Goal: Task Accomplishment & Management: Manage account settings

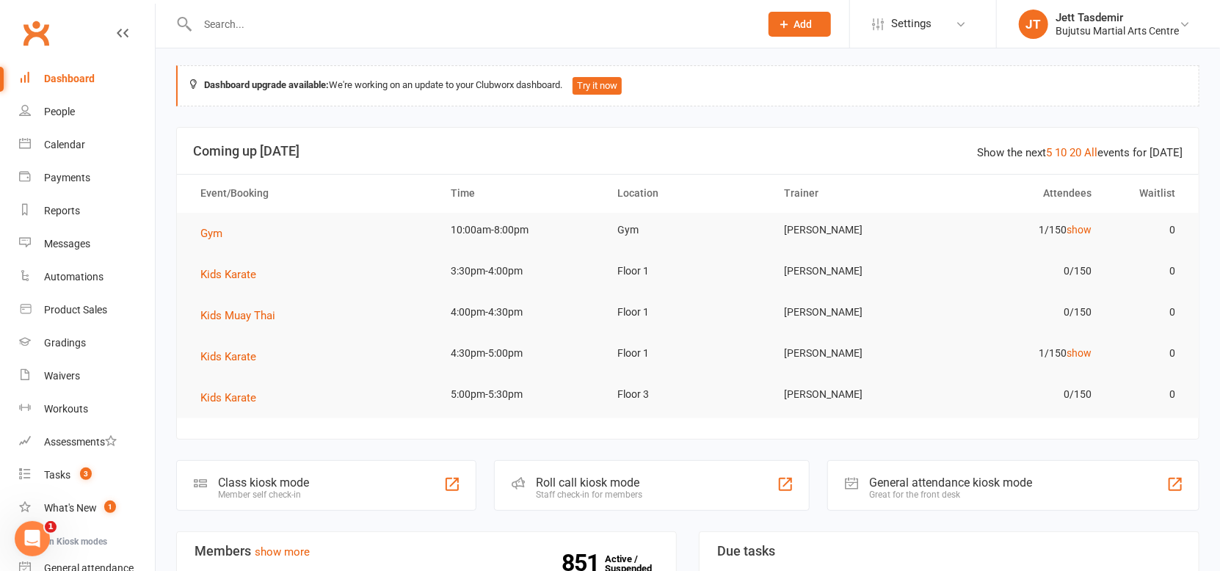
scroll to position [5, 0]
click at [298, 15] on input "text" at bounding box center [471, 24] width 557 height 21
type input "zali fen"
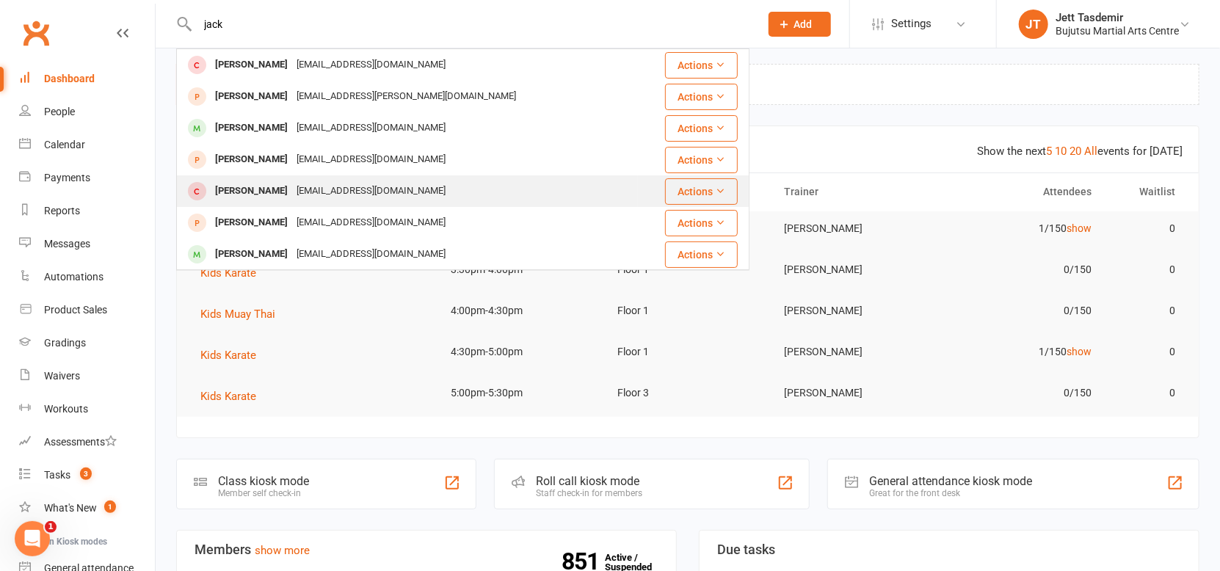
type input "jack"
click at [314, 179] on div "[PERSON_NAME] [EMAIL_ADDRESS][DOMAIN_NAME]" at bounding box center [408, 191] width 460 height 30
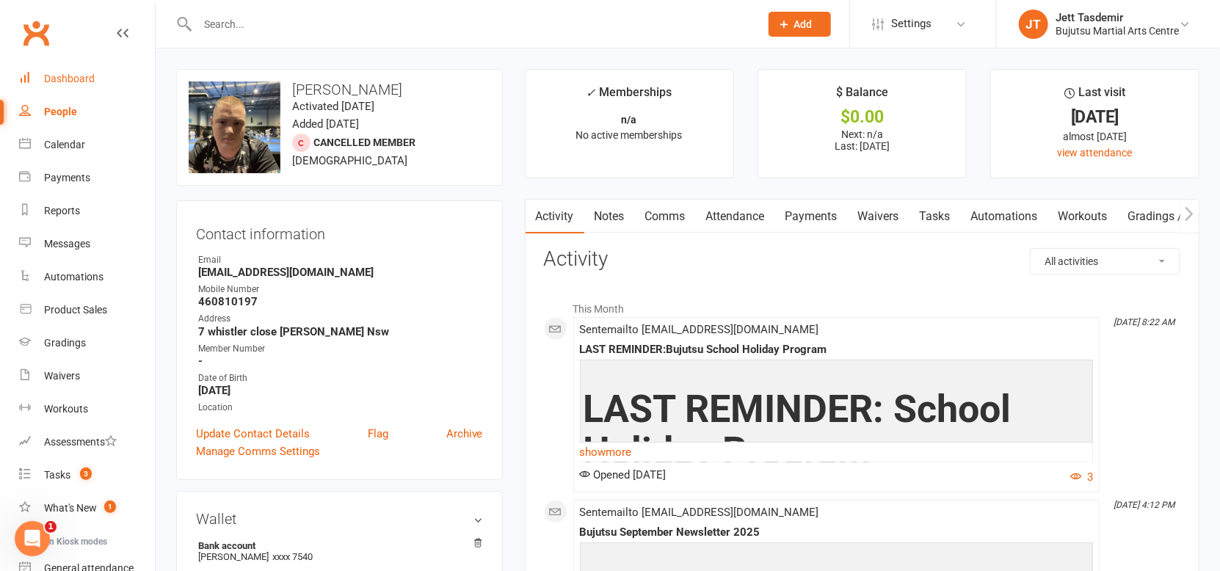
click at [57, 94] on link "Dashboard" at bounding box center [87, 78] width 136 height 33
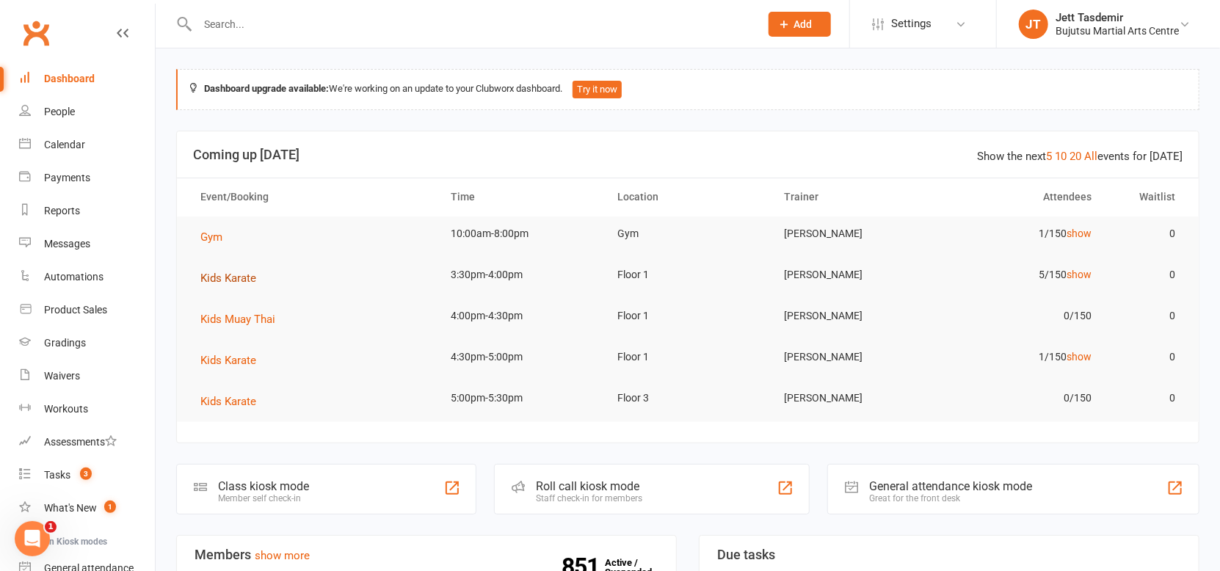
click at [237, 283] on span "Kids Karate" at bounding box center [228, 278] width 56 height 13
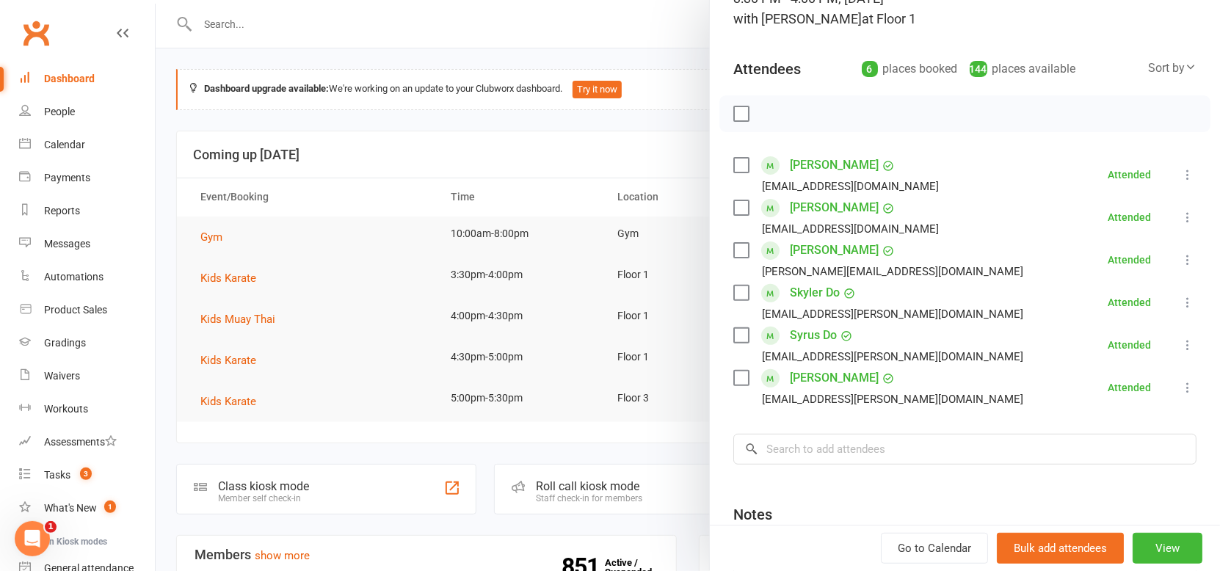
scroll to position [116, 0]
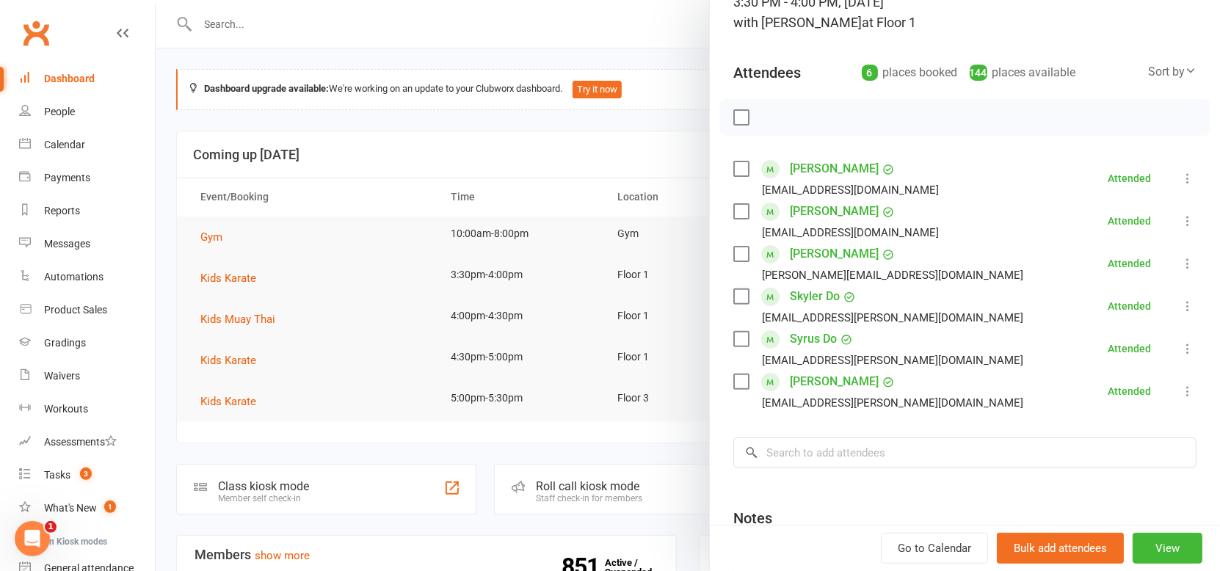
click at [181, 110] on div at bounding box center [688, 285] width 1065 height 571
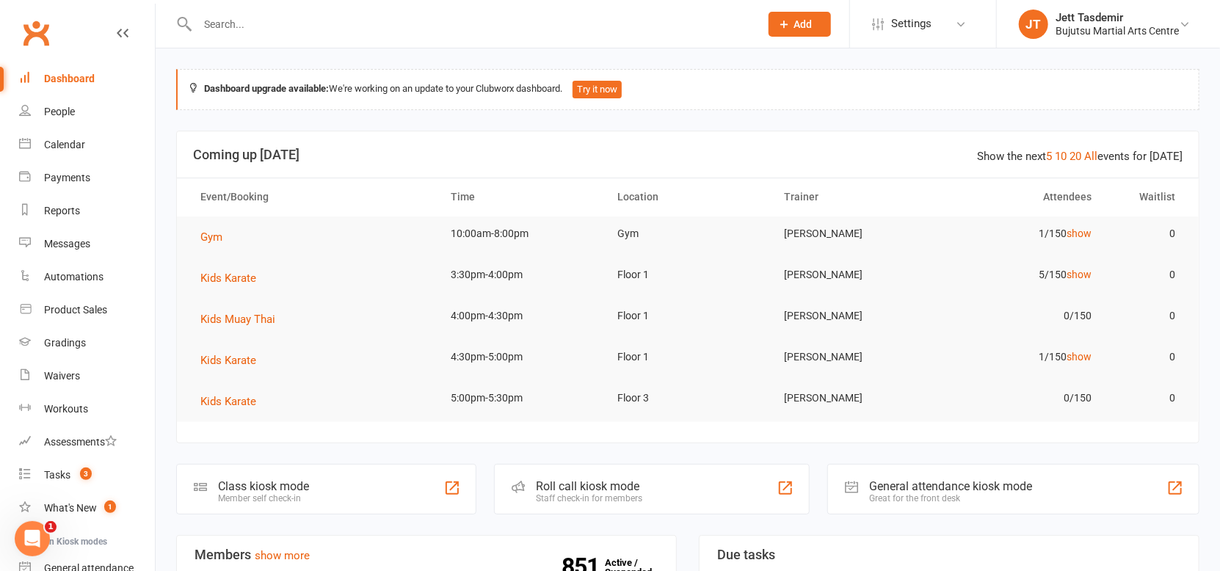
click at [74, 84] on div "Dashboard" at bounding box center [69, 79] width 51 height 12
click at [1080, 278] on link "show" at bounding box center [1079, 275] width 25 height 12
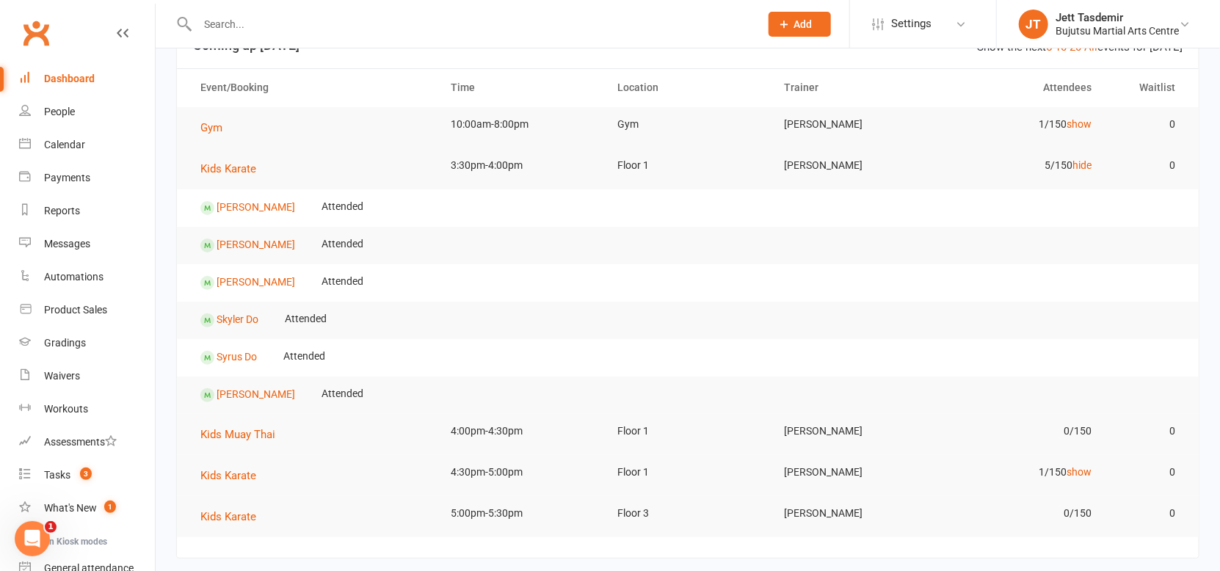
scroll to position [111, 0]
click at [245, 276] on link "[PERSON_NAME]" at bounding box center [256, 281] width 79 height 12
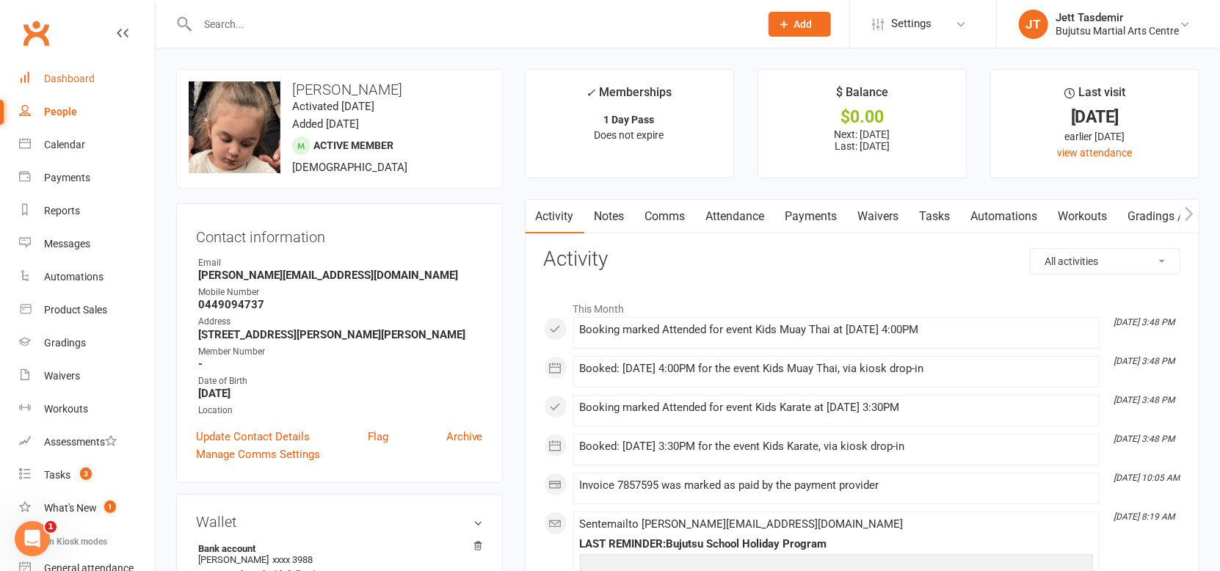
click at [76, 84] on div "Dashboard" at bounding box center [69, 79] width 51 height 12
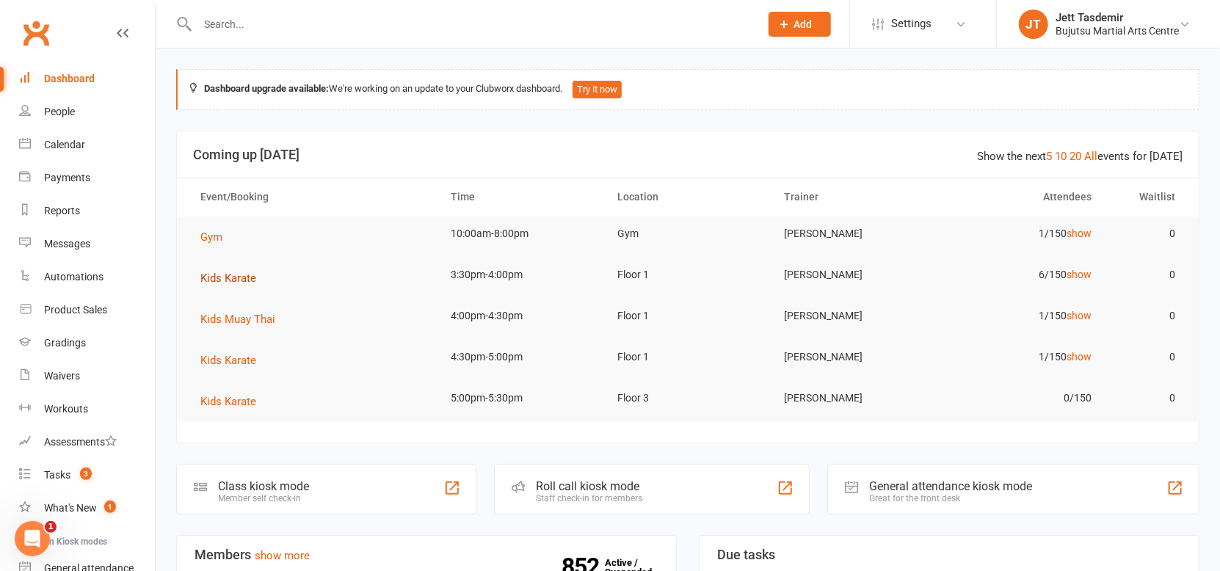
click at [236, 280] on span "Kids Karate" at bounding box center [228, 278] width 56 height 13
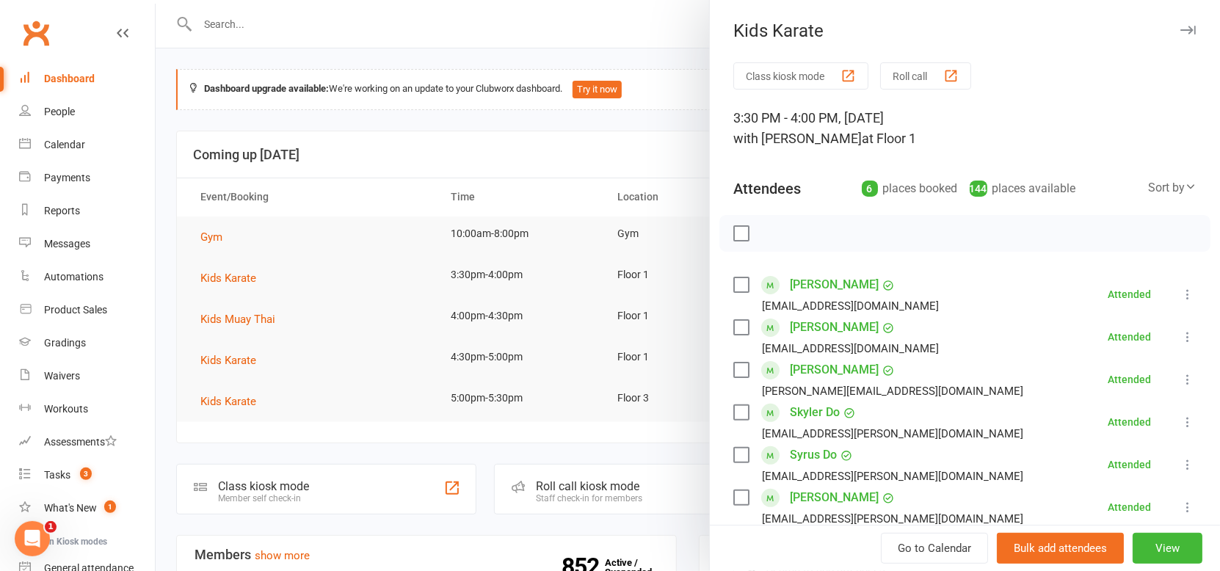
click at [821, 416] on link "Skyler Do" at bounding box center [815, 412] width 50 height 23
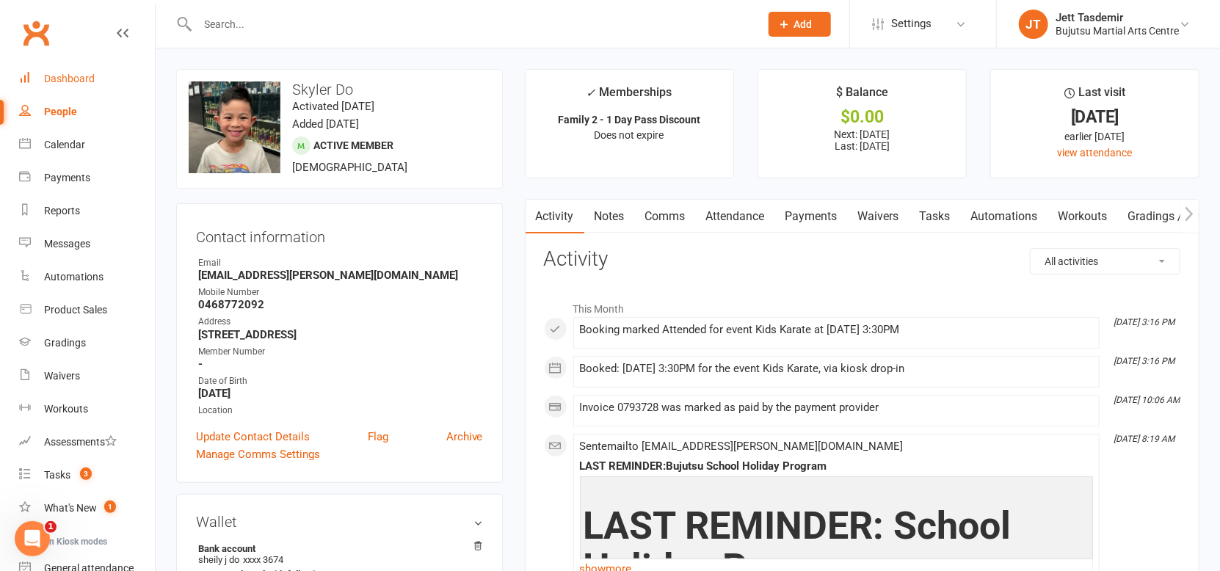
click at [108, 86] on link "Dashboard" at bounding box center [87, 78] width 136 height 33
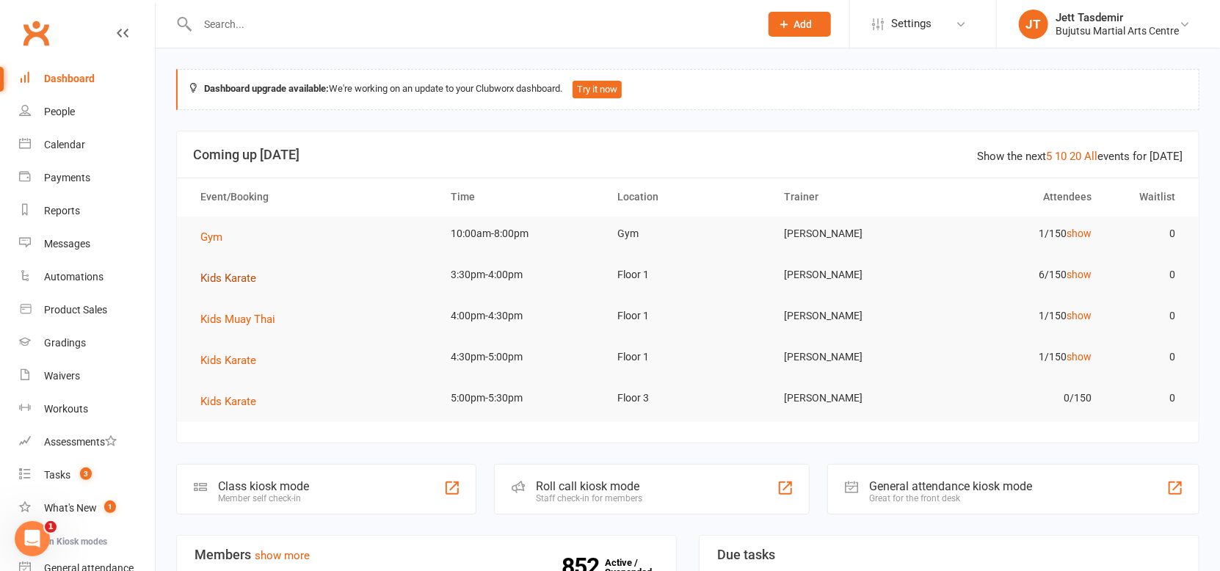
click at [237, 281] on span "Kids Karate" at bounding box center [228, 278] width 56 height 13
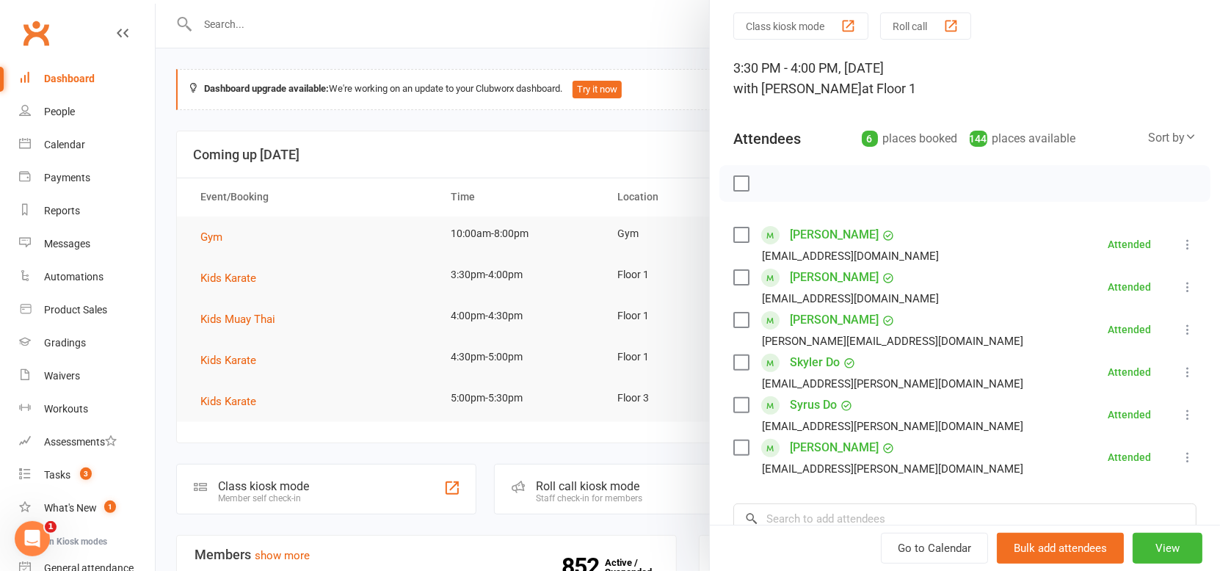
scroll to position [51, 0]
click at [833, 447] on link "[PERSON_NAME]" at bounding box center [834, 446] width 89 height 23
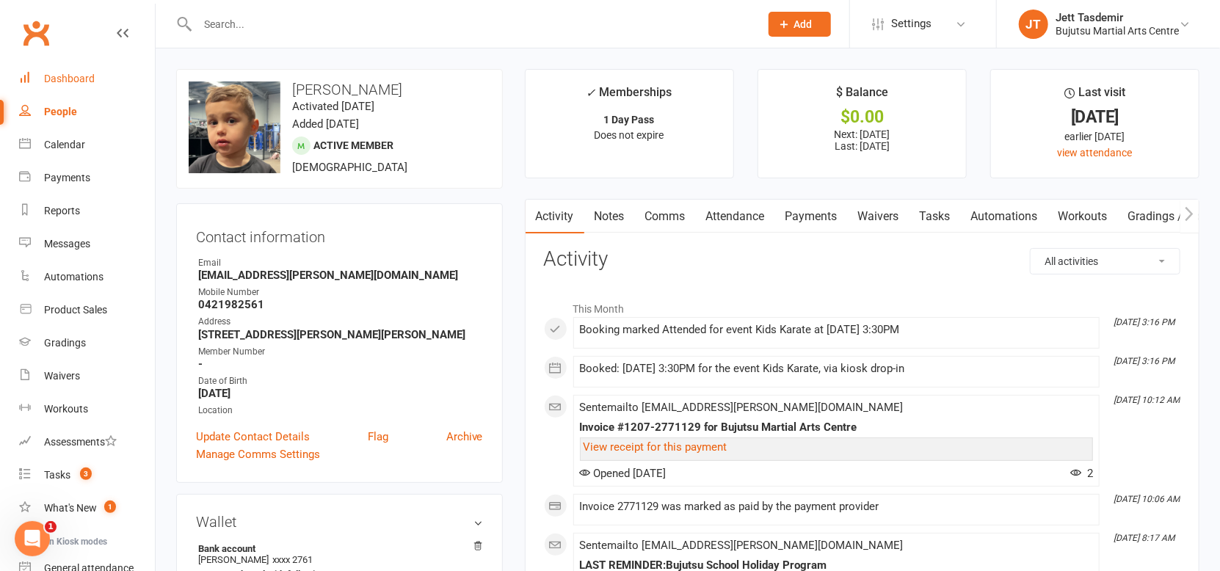
click at [81, 79] on div "Dashboard" at bounding box center [69, 79] width 51 height 12
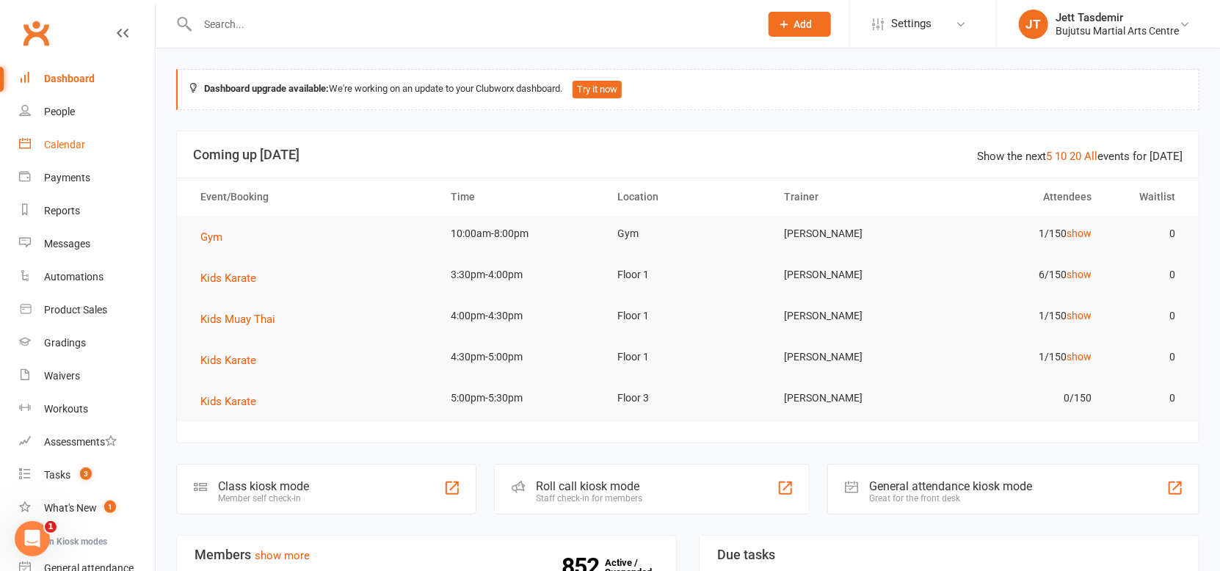
scroll to position [134, 0]
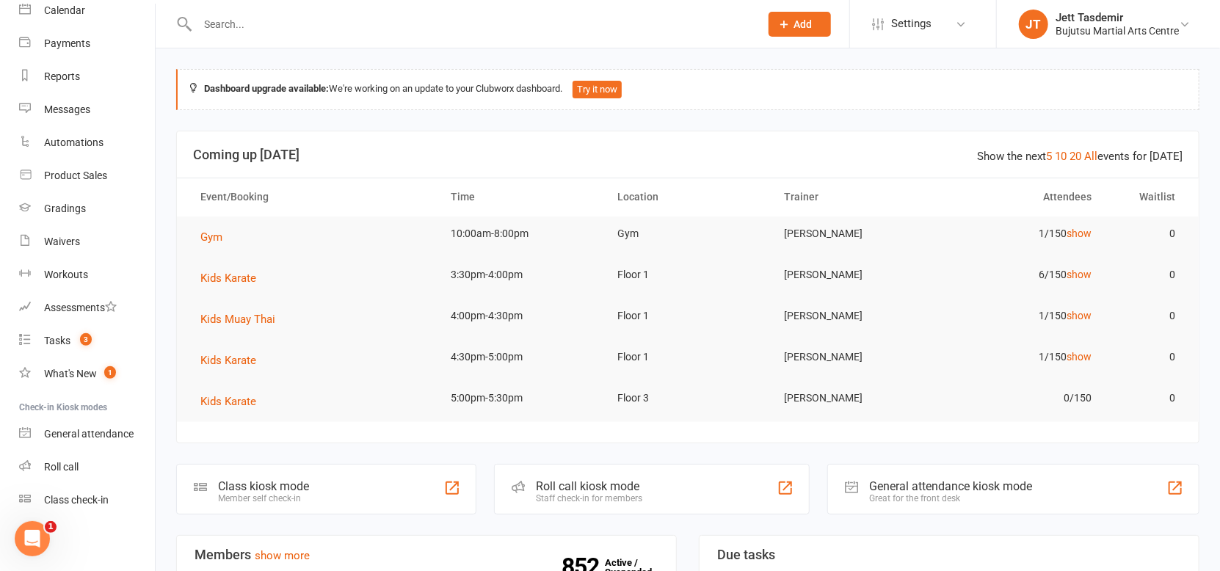
click at [261, 18] on input "text" at bounding box center [471, 24] width 557 height 21
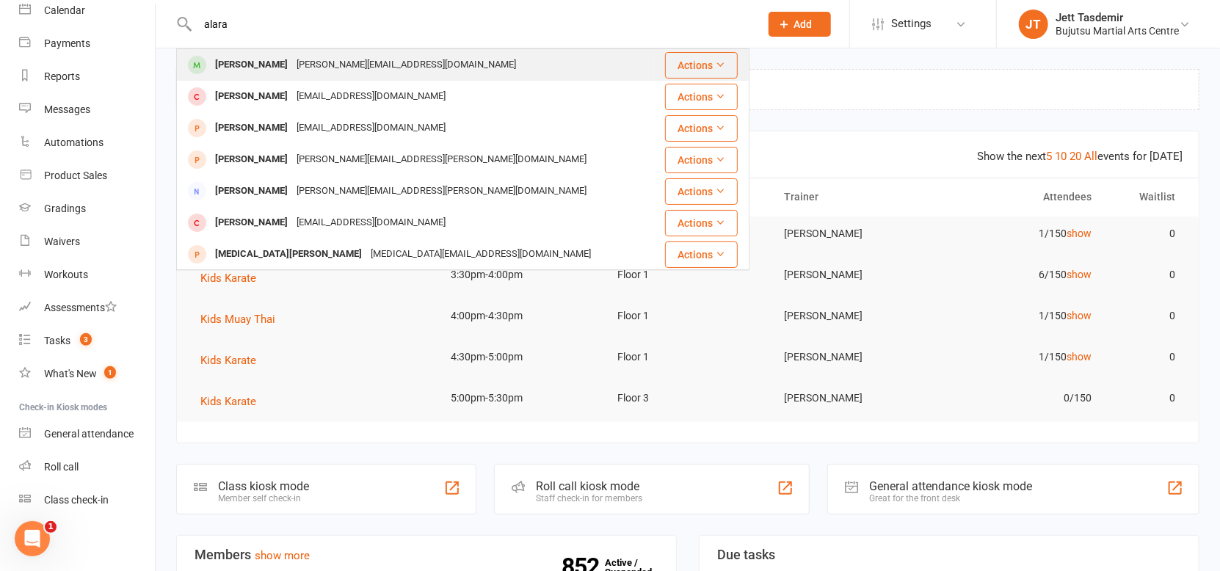
type input "alara"
drag, startPoint x: 269, startPoint y: 72, endPoint x: 348, endPoint y: 132, distance: 99.6
click at [269, 72] on div "[PERSON_NAME]" at bounding box center [251, 64] width 81 height 21
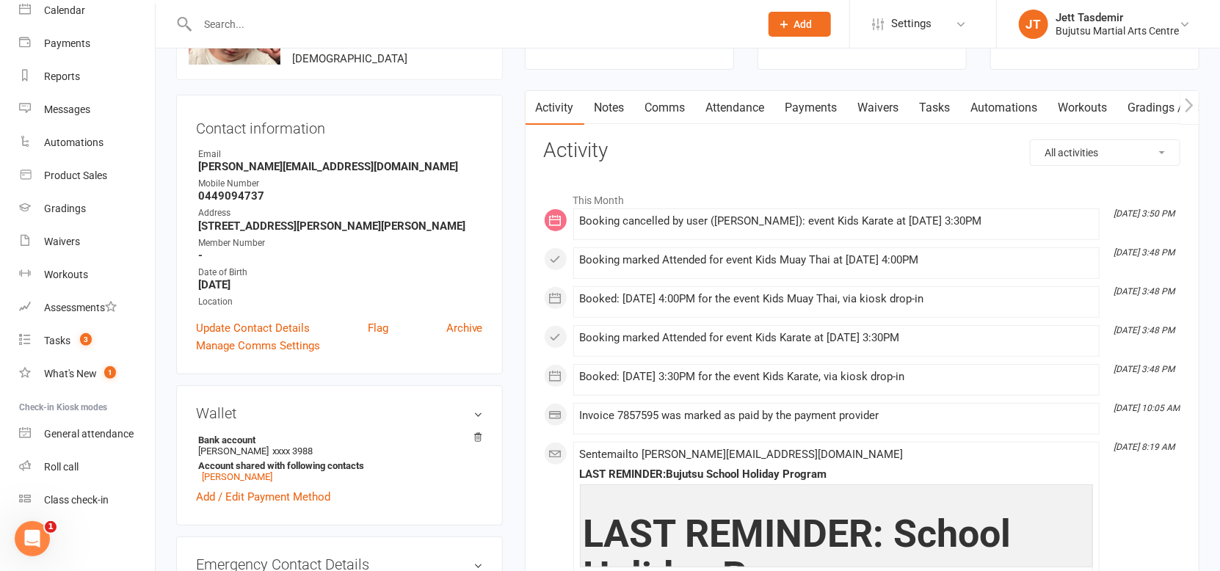
scroll to position [129, 0]
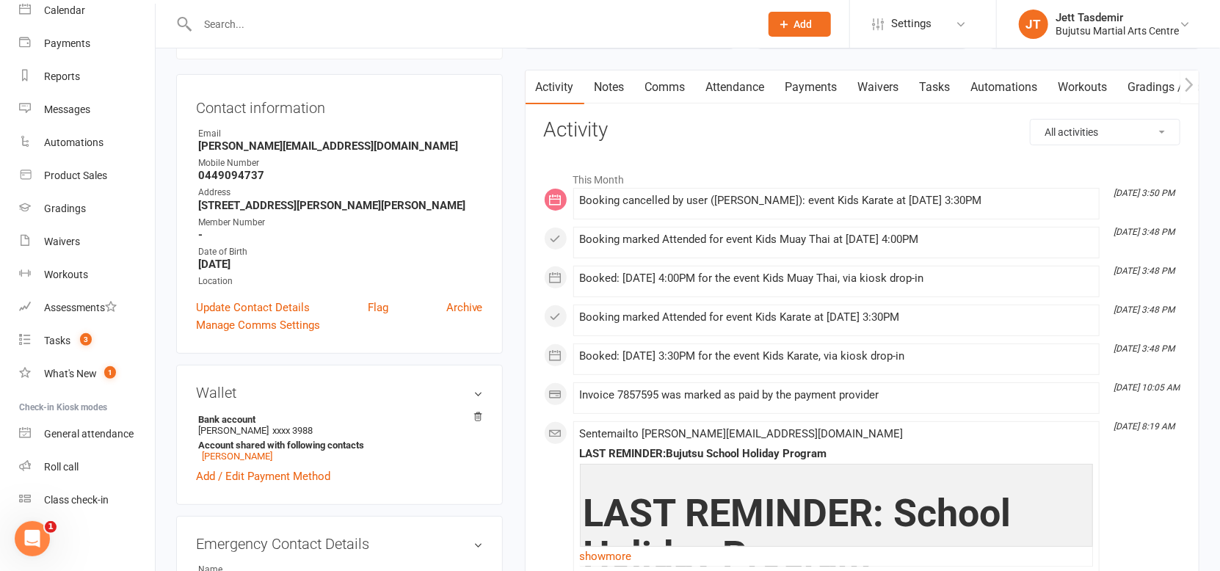
click at [812, 87] on link "Payments" at bounding box center [811, 87] width 73 height 34
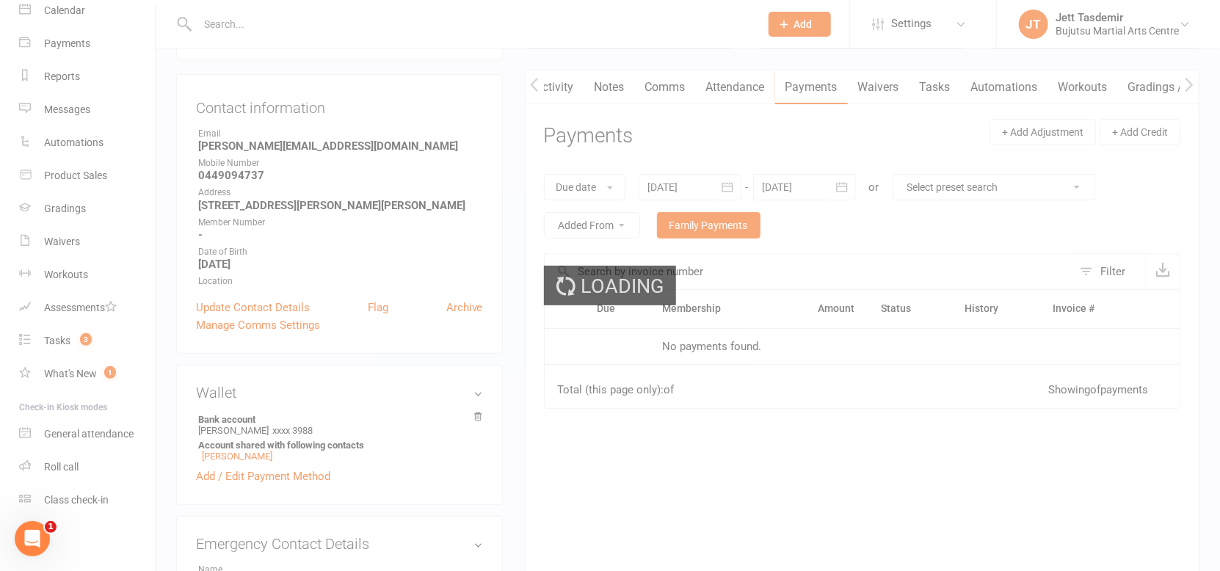
scroll to position [0, 1]
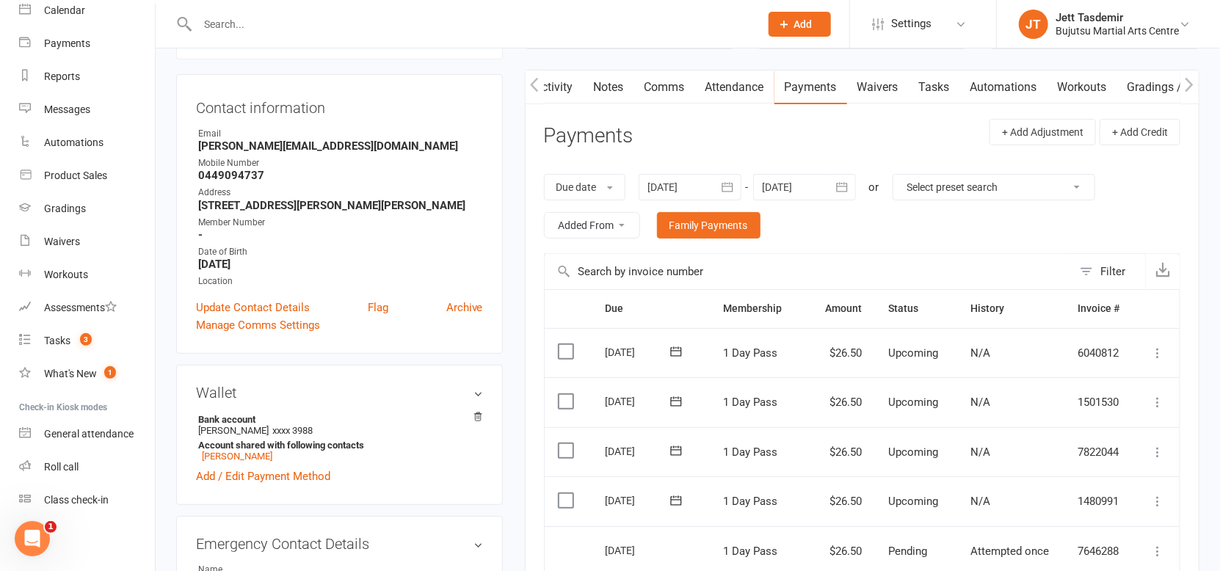
click at [746, 81] on link "Attendance" at bounding box center [734, 87] width 79 height 34
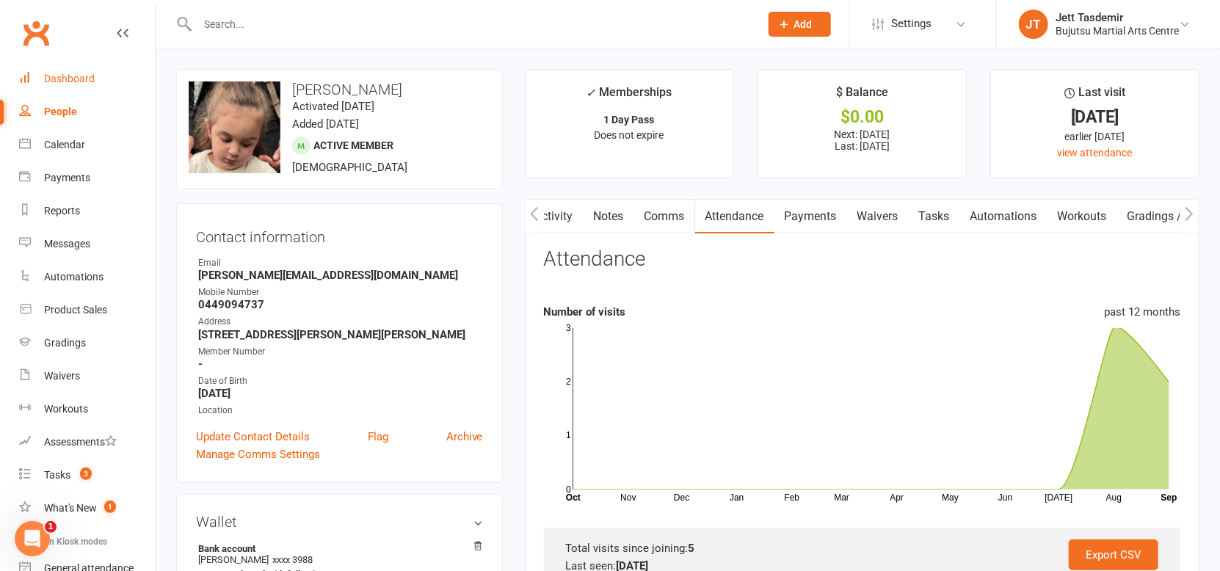
click at [85, 68] on link "Dashboard" at bounding box center [87, 78] width 136 height 33
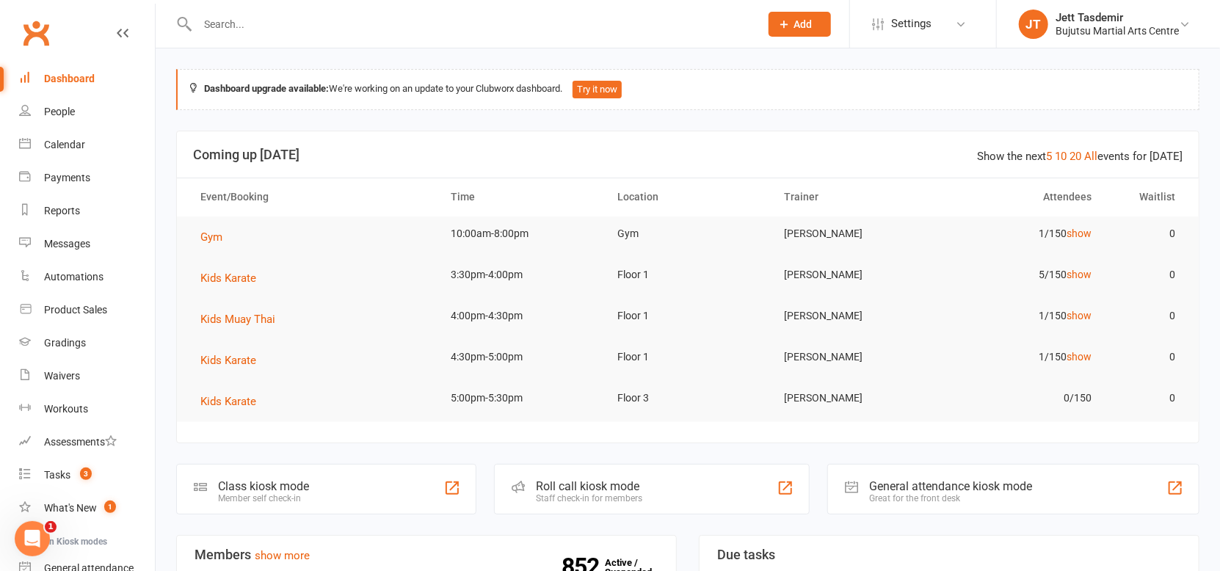
click at [229, 20] on input "text" at bounding box center [471, 24] width 557 height 21
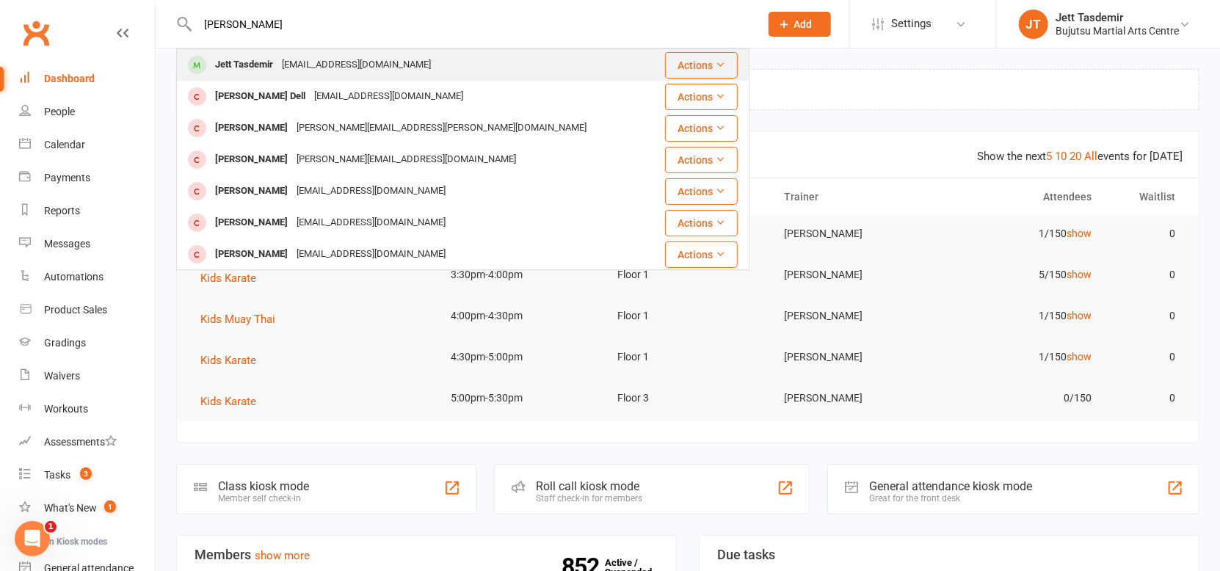
type input "[PERSON_NAME]"
click at [352, 53] on div "Jett Tasdemir [EMAIL_ADDRESS][DOMAIN_NAME]" at bounding box center [421, 65] width 486 height 30
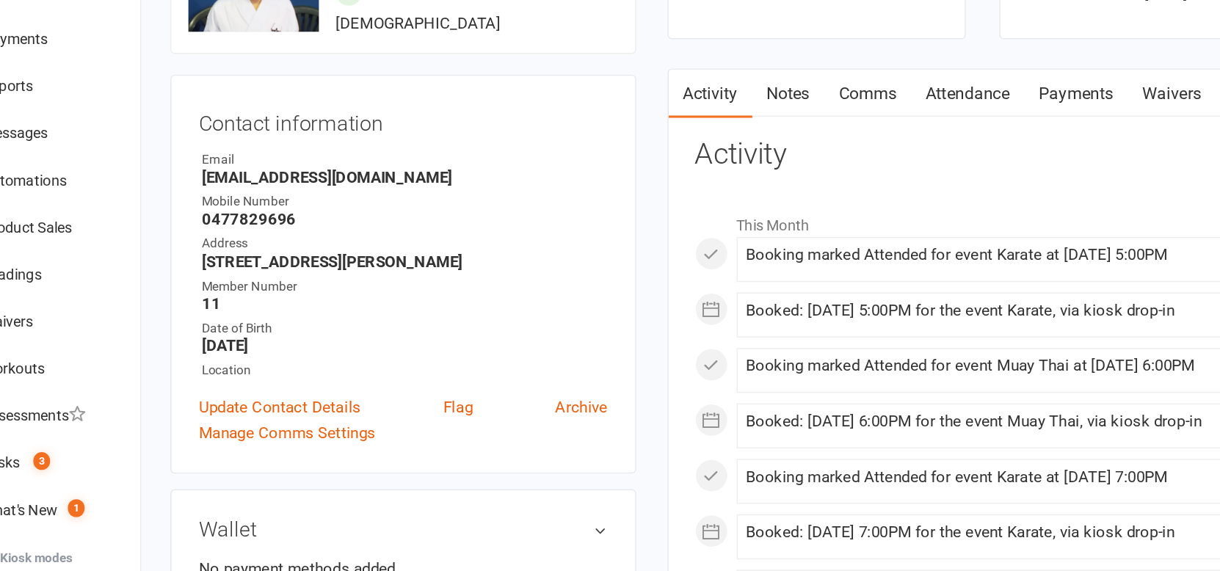
scroll to position [59, 0]
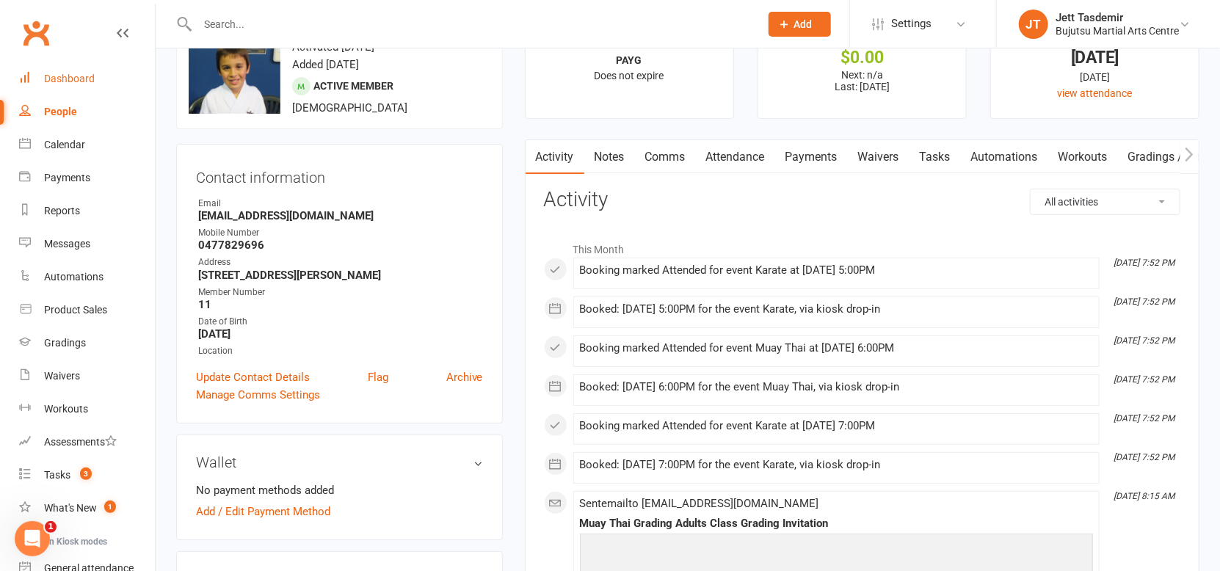
click at [67, 90] on link "Dashboard" at bounding box center [87, 78] width 136 height 33
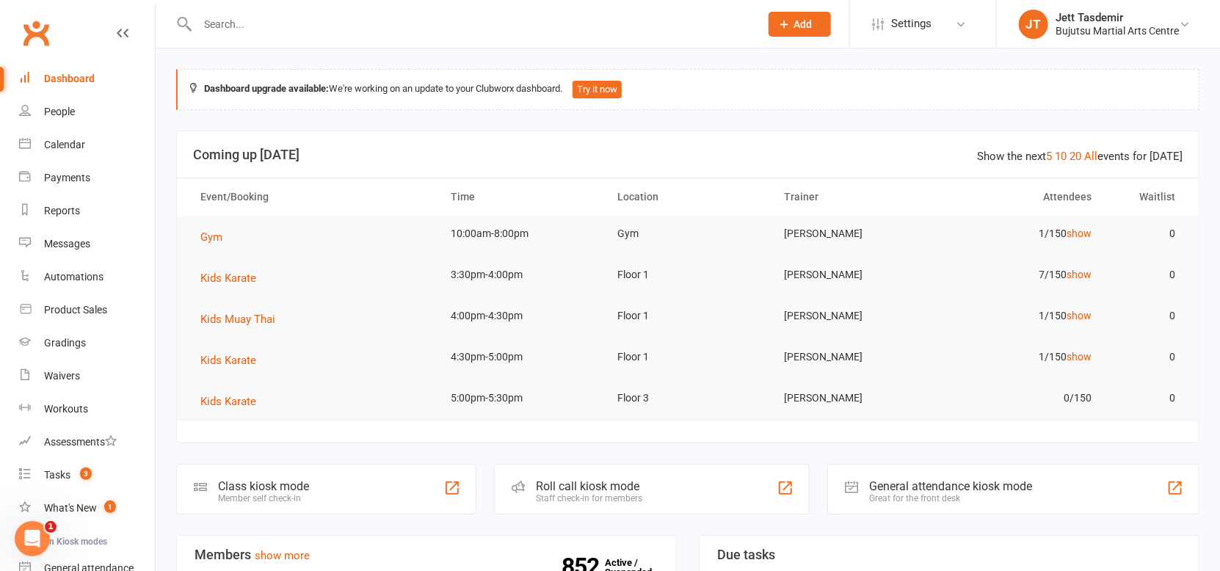
click at [257, 23] on input "text" at bounding box center [471, 24] width 557 height 21
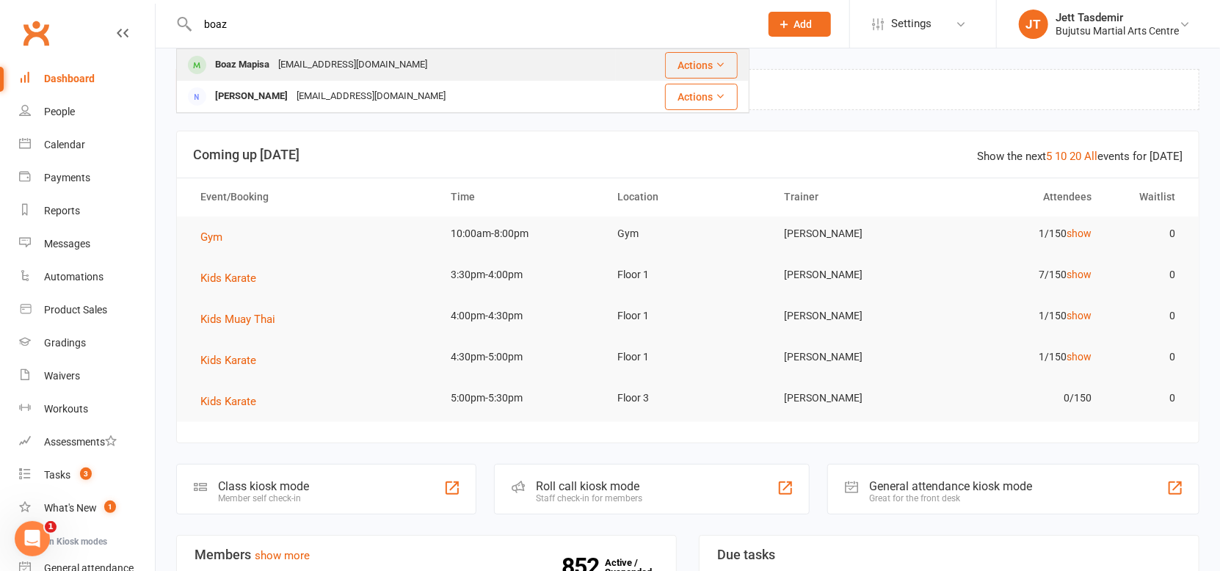
type input "boaz"
click at [236, 62] on div "Boaz Mapisa" at bounding box center [242, 64] width 63 height 21
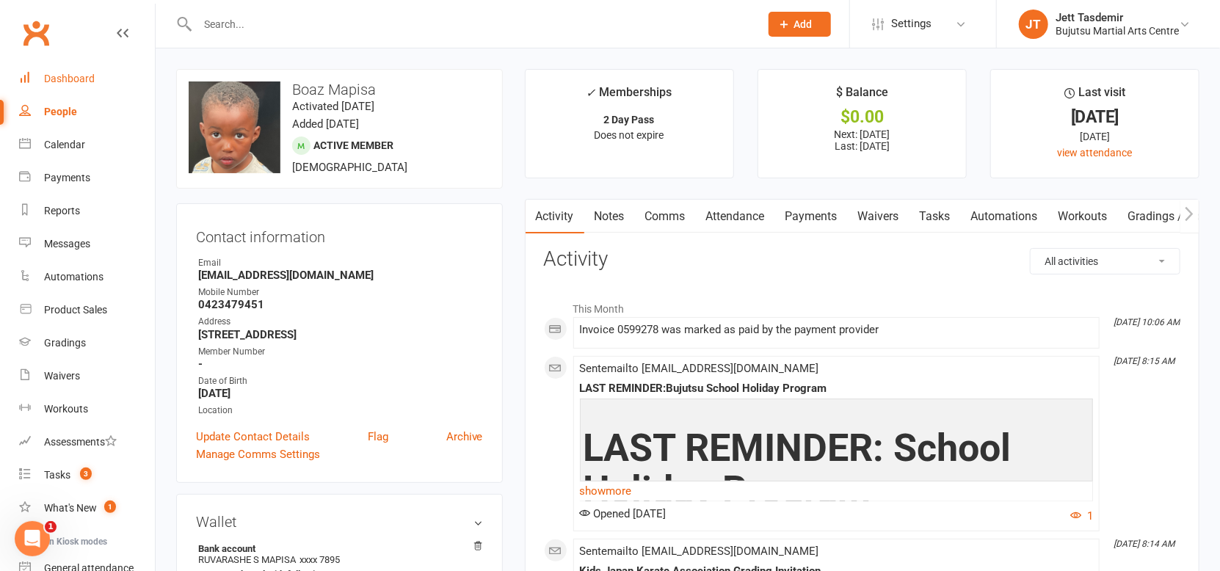
click at [80, 87] on link "Dashboard" at bounding box center [87, 78] width 136 height 33
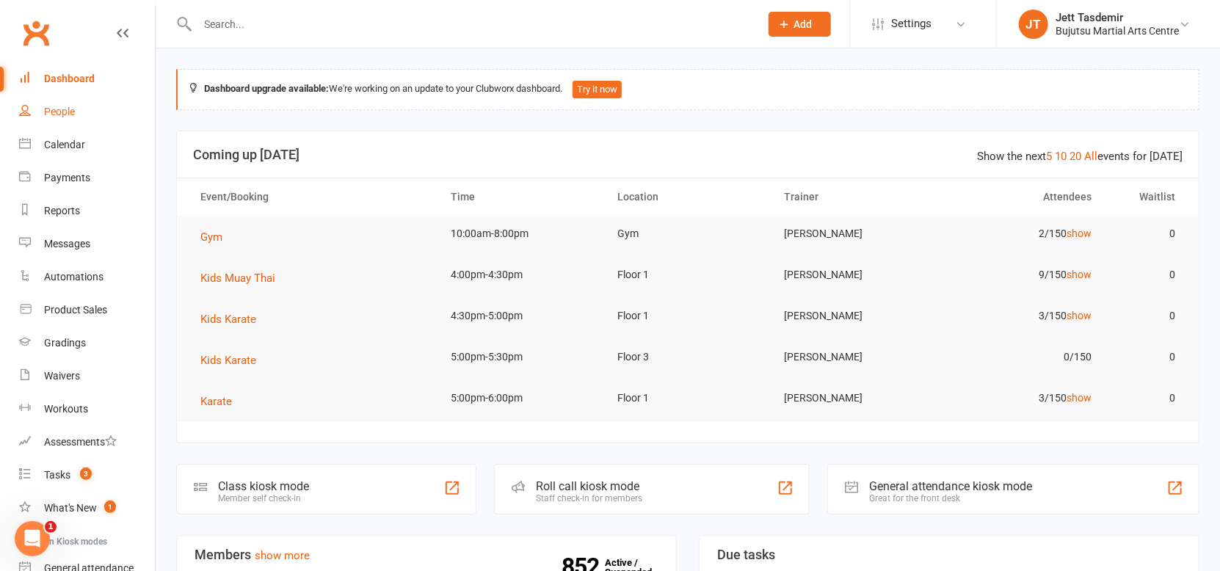
click at [78, 116] on link "People" at bounding box center [87, 111] width 136 height 33
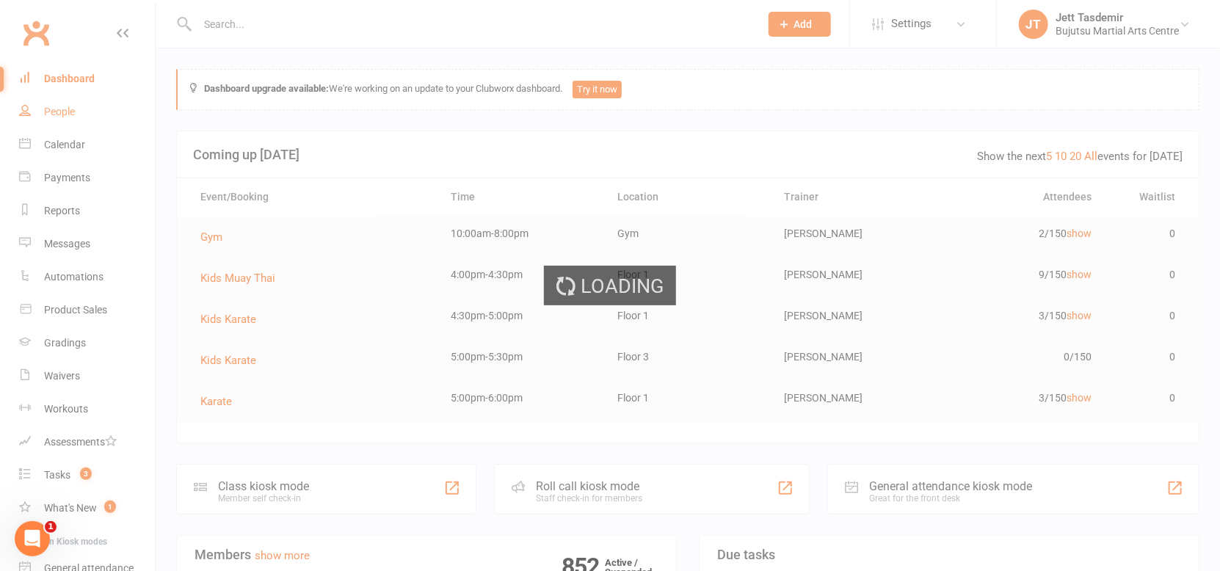
select select "25"
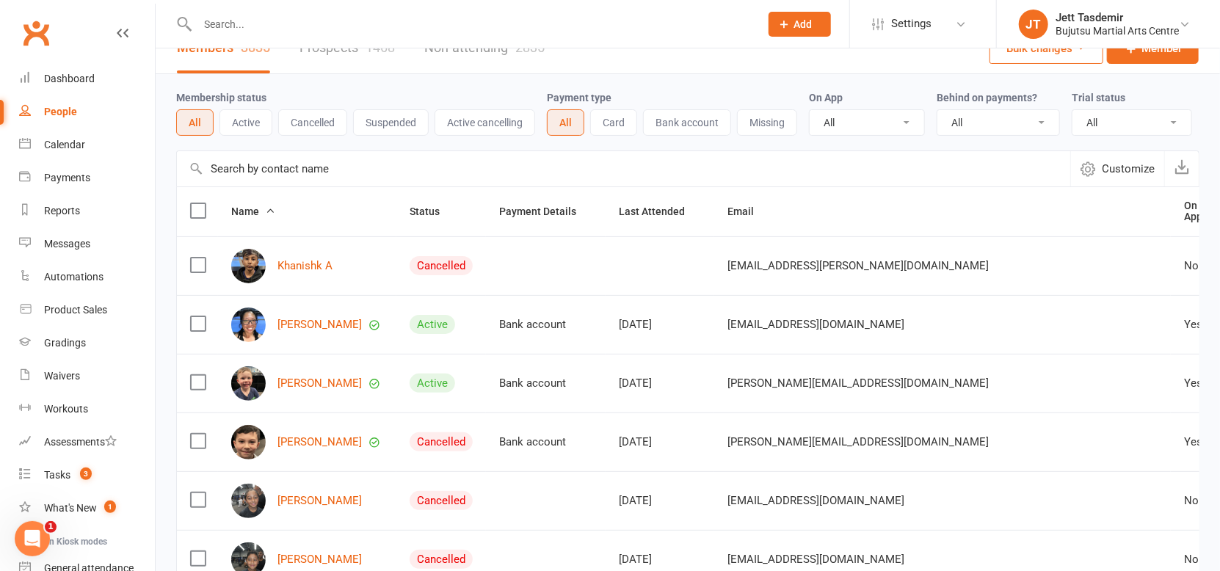
scroll to position [33, 0]
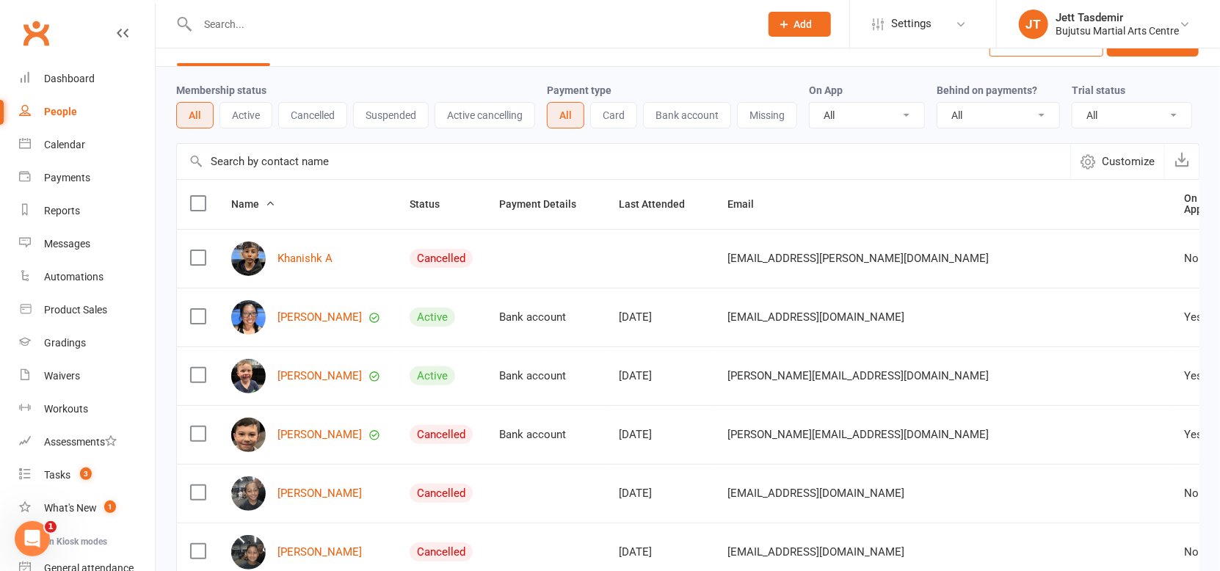
click at [270, 218] on th "Name" at bounding box center [307, 204] width 178 height 49
click at [269, 211] on th "Name" at bounding box center [307, 204] width 178 height 49
click at [264, 206] on span "Name" at bounding box center [253, 204] width 44 height 12
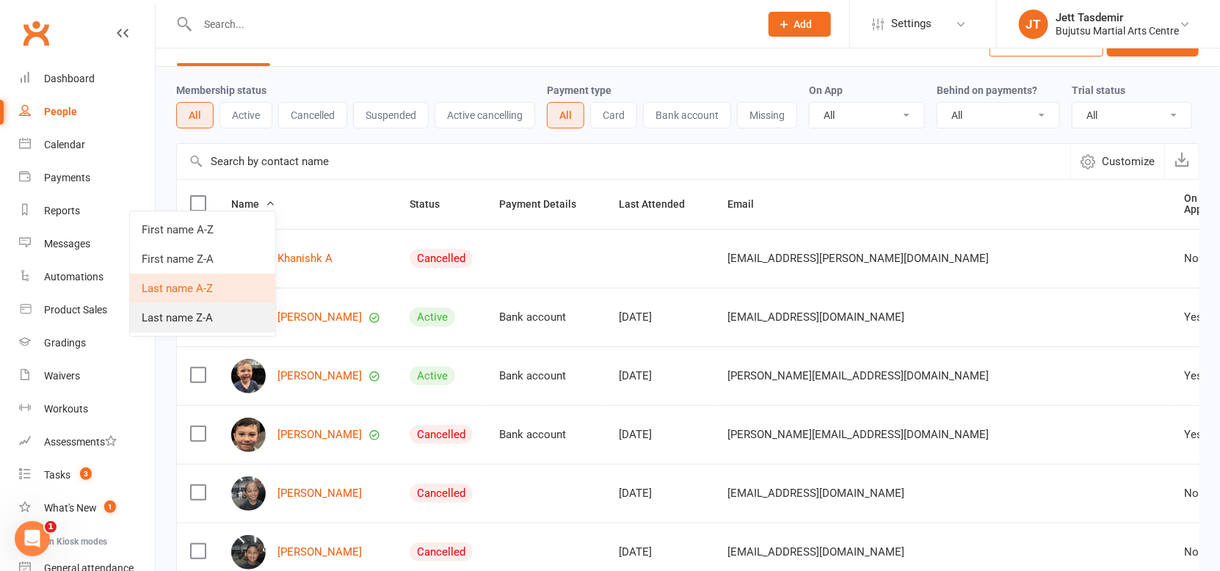
click at [195, 325] on link "Last name Z-A" at bounding box center [202, 317] width 145 height 29
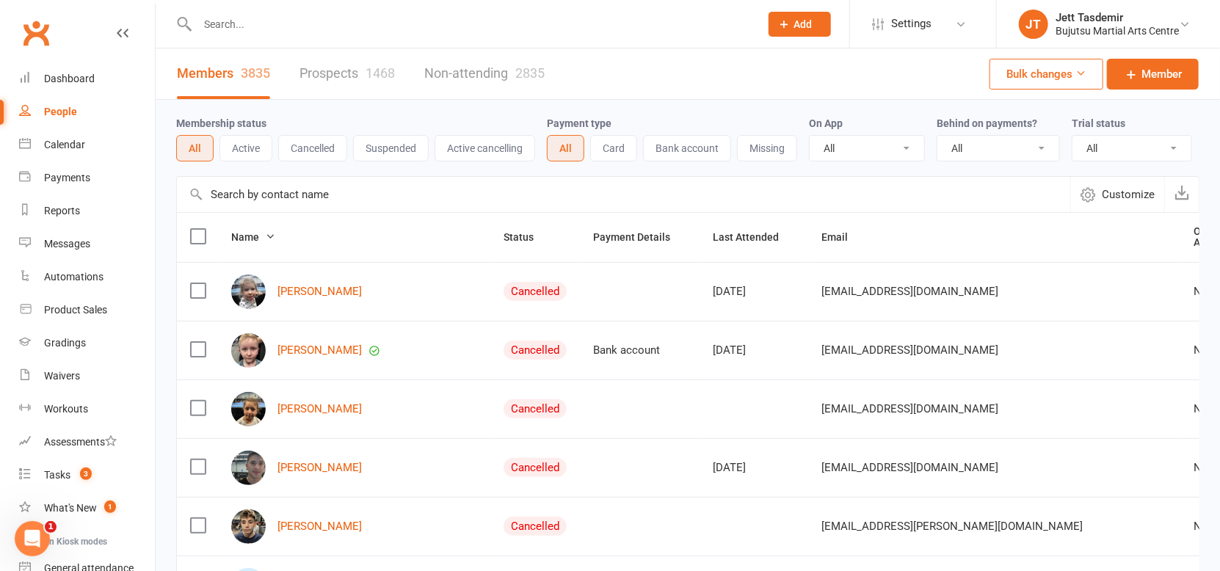
scroll to position [1279, 0]
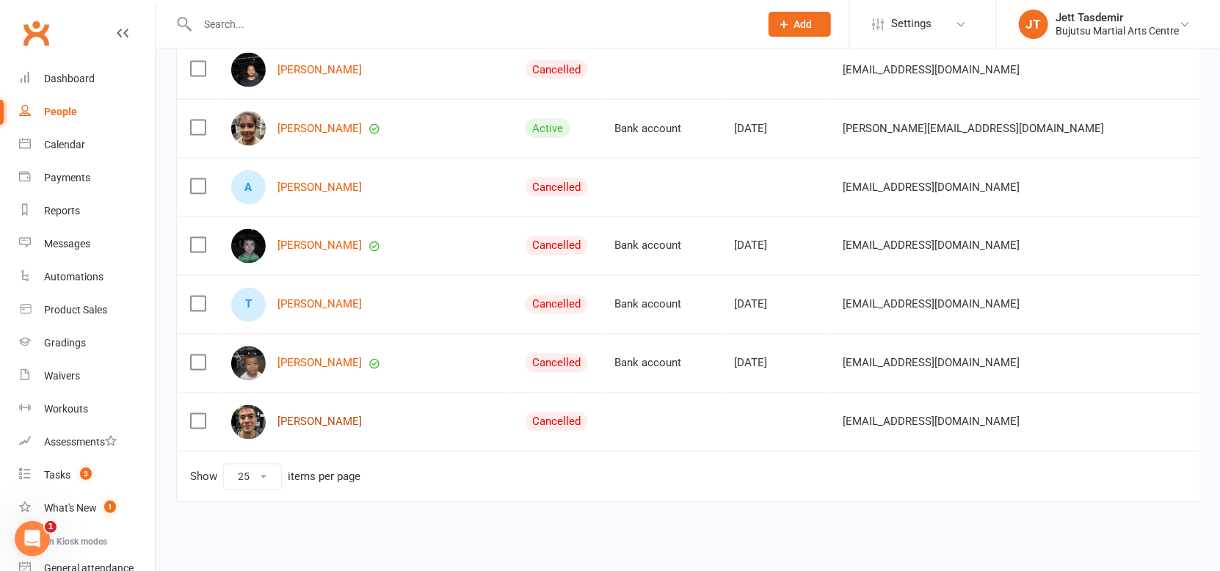
click at [310, 416] on link "[PERSON_NAME]" at bounding box center [320, 422] width 84 height 12
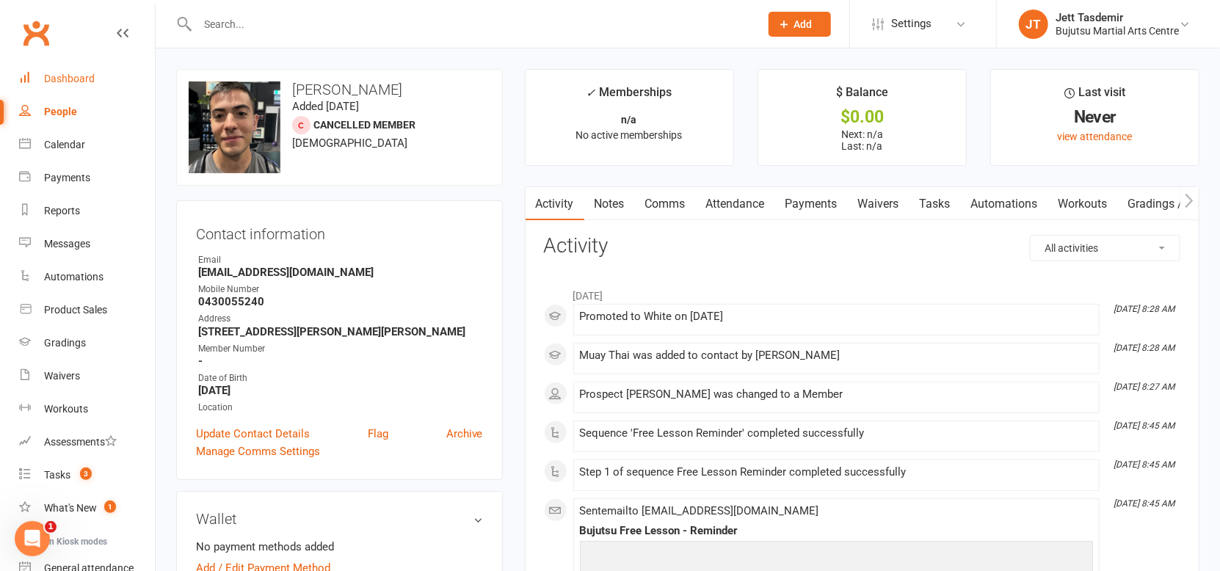
click at [96, 76] on link "Dashboard" at bounding box center [87, 78] width 136 height 33
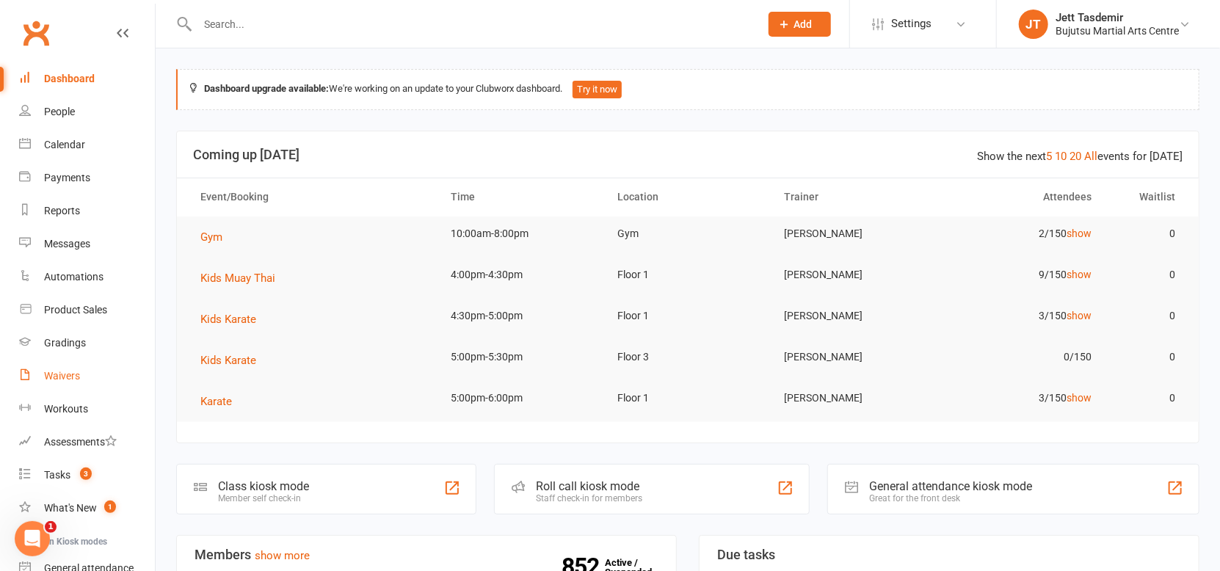
click at [75, 366] on link "Waivers" at bounding box center [87, 376] width 136 height 33
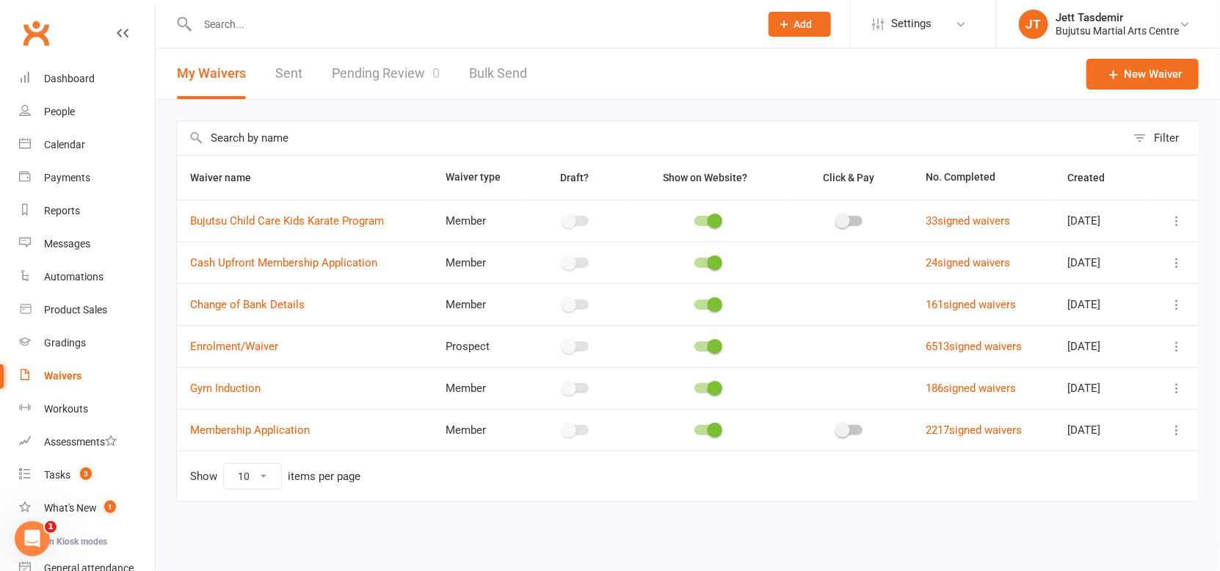
click at [390, 83] on link "Pending Review 0" at bounding box center [386, 73] width 108 height 51
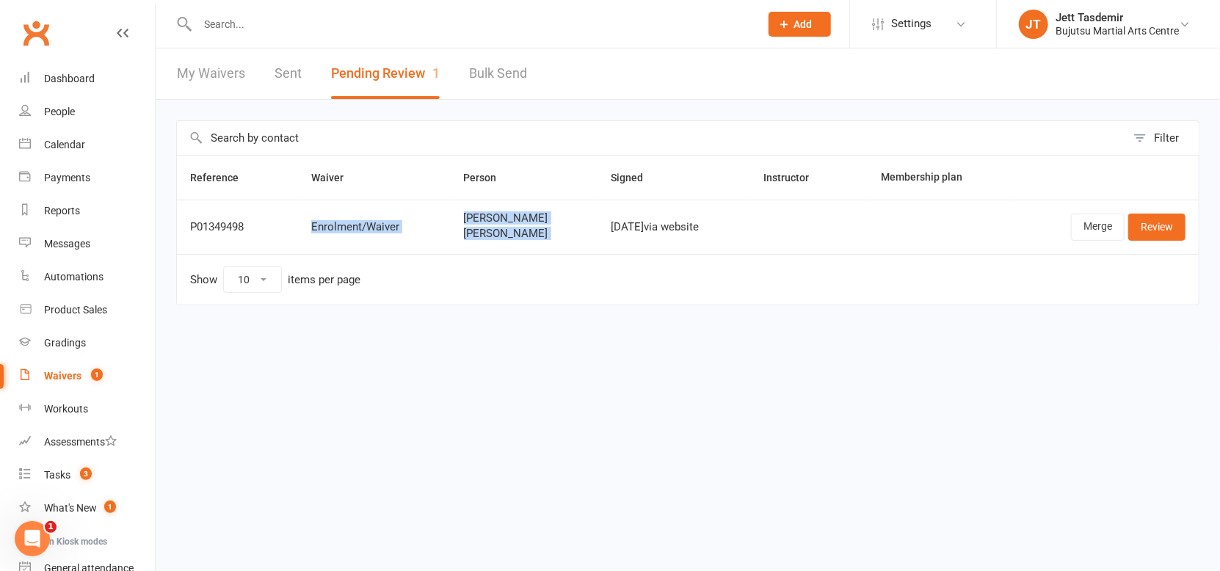
drag, startPoint x: 443, startPoint y: 217, endPoint x: 576, endPoint y: 222, distance: 132.3
click at [576, 222] on tr "P01349498 Enrolment/Waiver [PERSON_NAME] [PERSON_NAME] [DATE] via website Merge…" at bounding box center [688, 227] width 1022 height 54
click at [598, 222] on td "[DATE] via website" at bounding box center [674, 227] width 153 height 54
drag, startPoint x: 576, startPoint y: 222, endPoint x: 374, endPoint y: 202, distance: 202.2
click at [366, 200] on tr "P01349498 Enrolment/Waiver [PERSON_NAME] [PERSON_NAME] [DATE] via website Merge…" at bounding box center [688, 227] width 1022 height 54
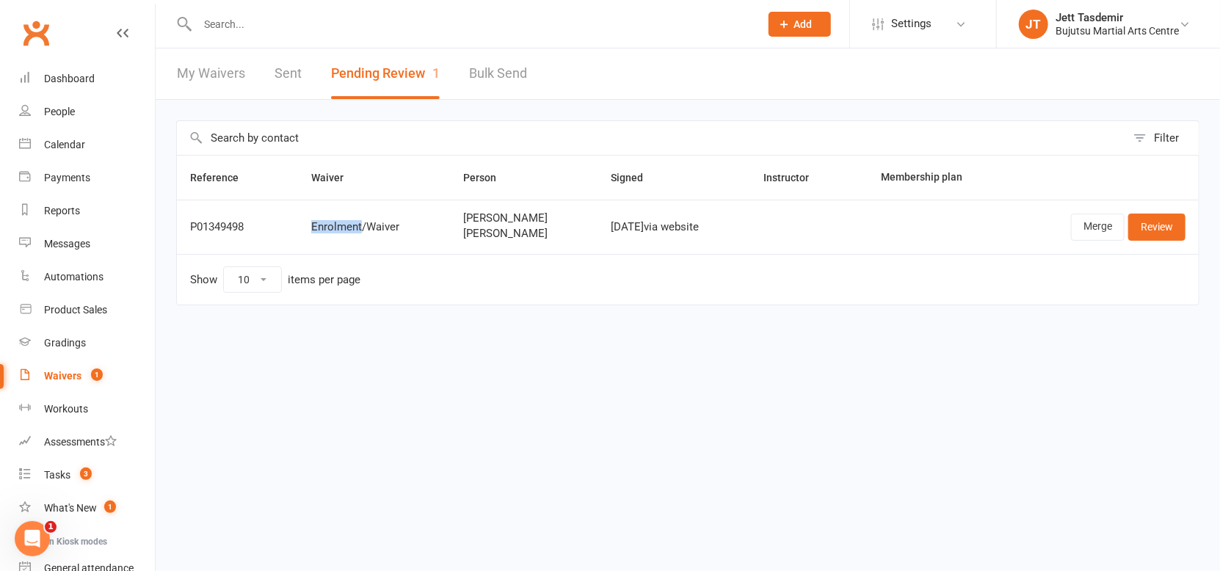
click at [424, 212] on td "Enrolment/Waiver" at bounding box center [374, 227] width 153 height 54
click at [47, 70] on link "Dashboard" at bounding box center [87, 78] width 136 height 33
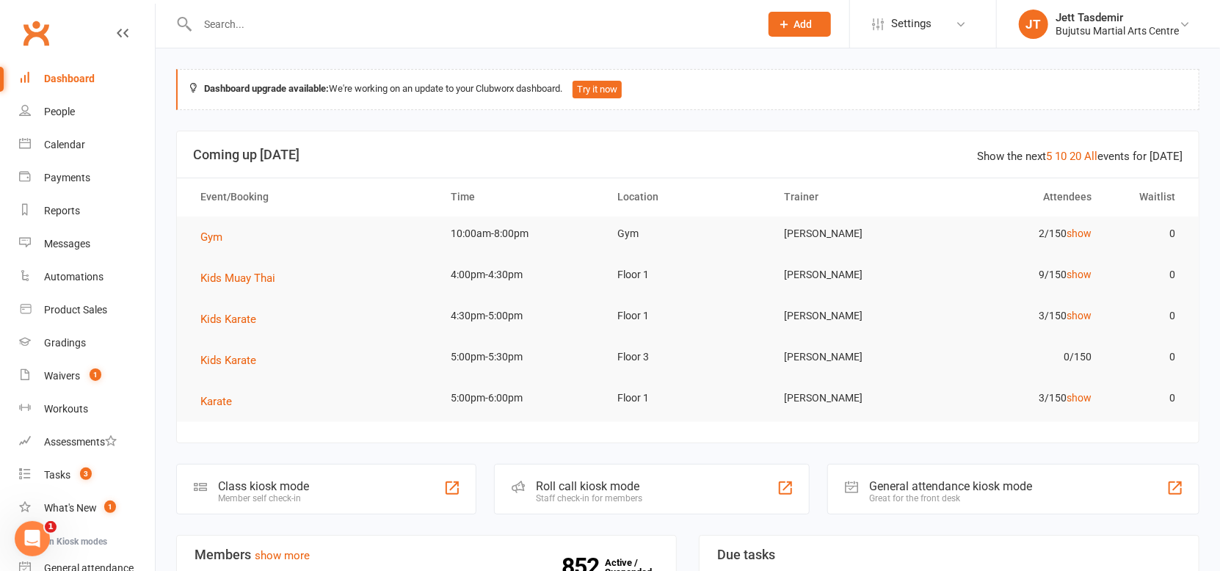
click at [830, 35] on div "Prospect Member Non-attending contact Class / event Appointment Grading event T…" at bounding box center [800, 24] width 100 height 48
drag, startPoint x: 809, startPoint y: 27, endPoint x: 789, endPoint y: 31, distance: 20.9
click at [809, 27] on span "Add" at bounding box center [803, 24] width 18 height 12
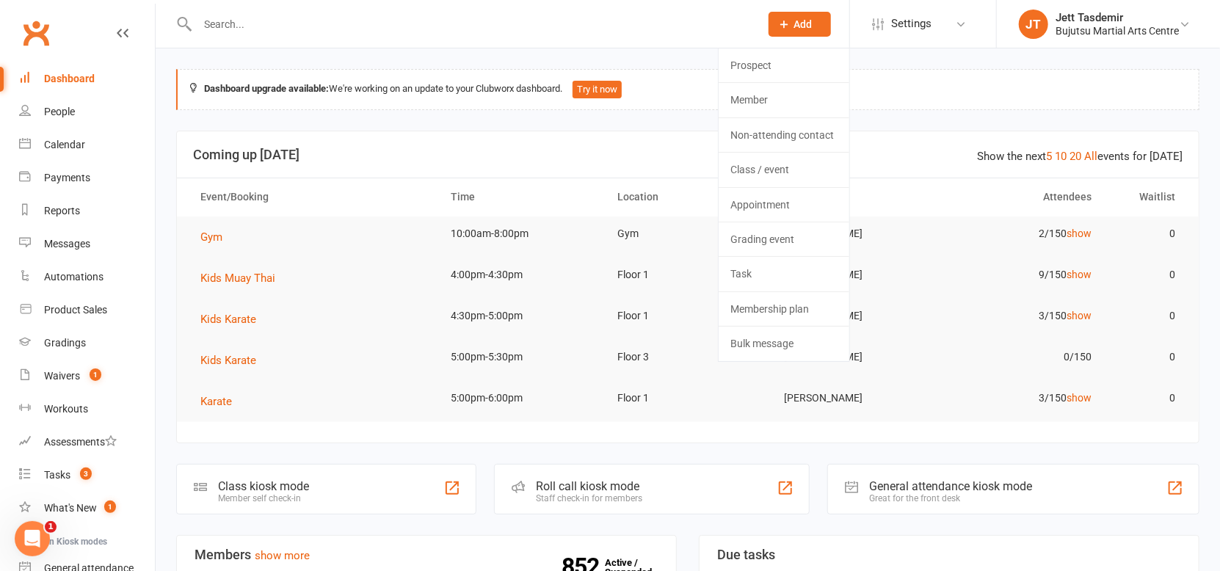
drag, startPoint x: 473, startPoint y: 54, endPoint x: 441, endPoint y: 64, distance: 33.7
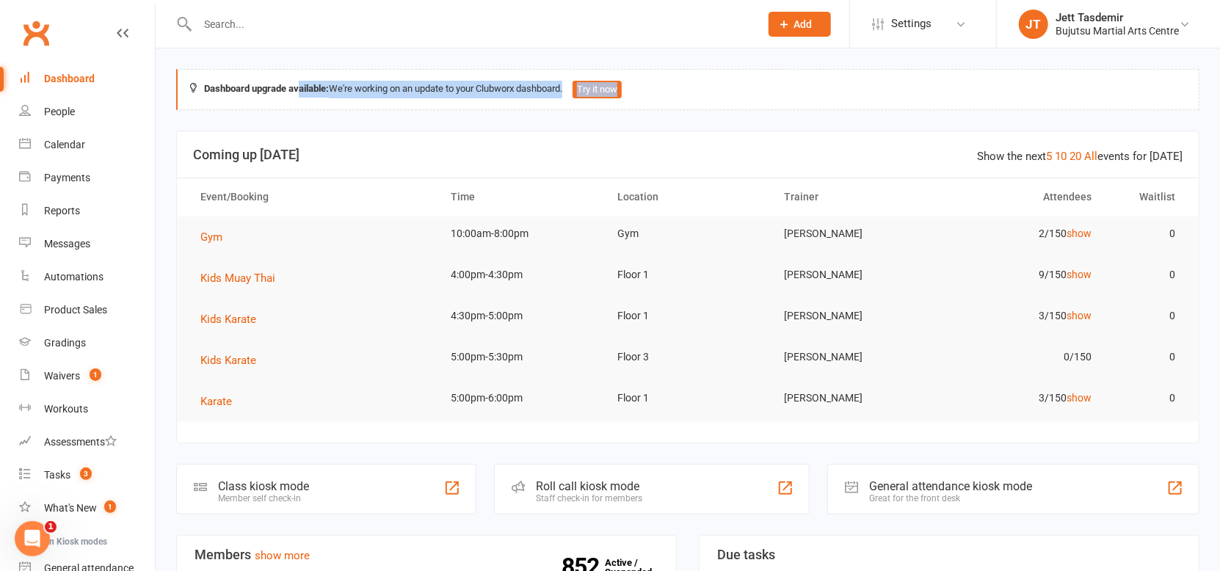
drag, startPoint x: 295, startPoint y: 82, endPoint x: 537, endPoint y: 96, distance: 241.9
click at [537, 97] on div "Dashboard upgrade available: We're working on an update to your Clubworx dashbo…" at bounding box center [687, 89] width 1023 height 41
click at [534, 90] on div "Dashboard upgrade available: We're working on an update to your Clubworx dashbo…" at bounding box center [687, 89] width 1023 height 41
click at [61, 128] on link "Calendar" at bounding box center [87, 144] width 136 height 33
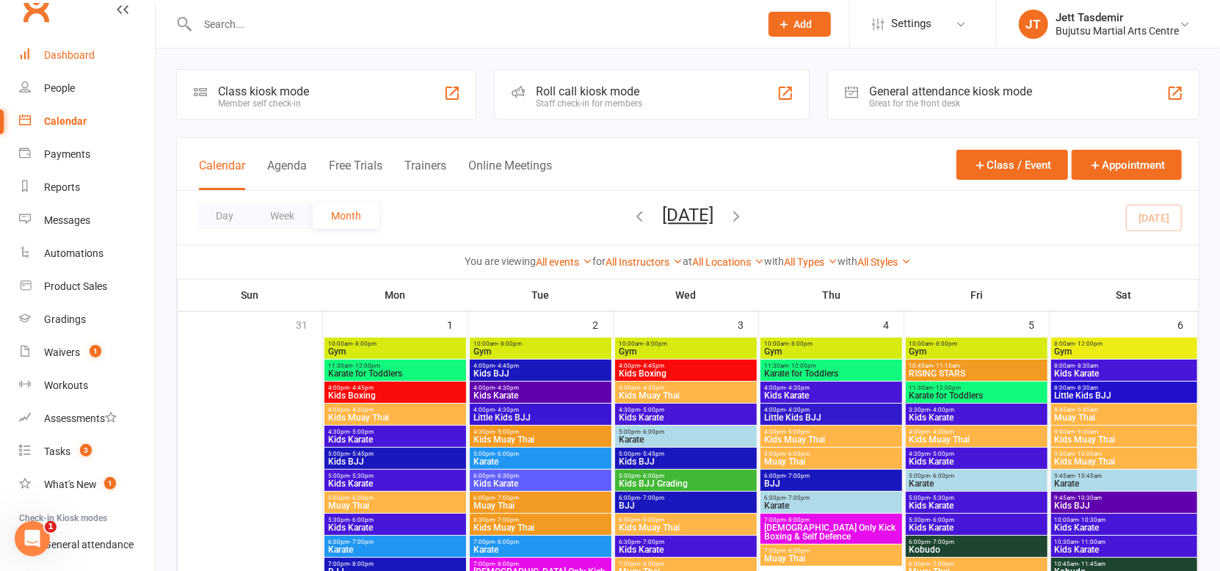
click at [95, 62] on link "Dashboard" at bounding box center [87, 55] width 136 height 33
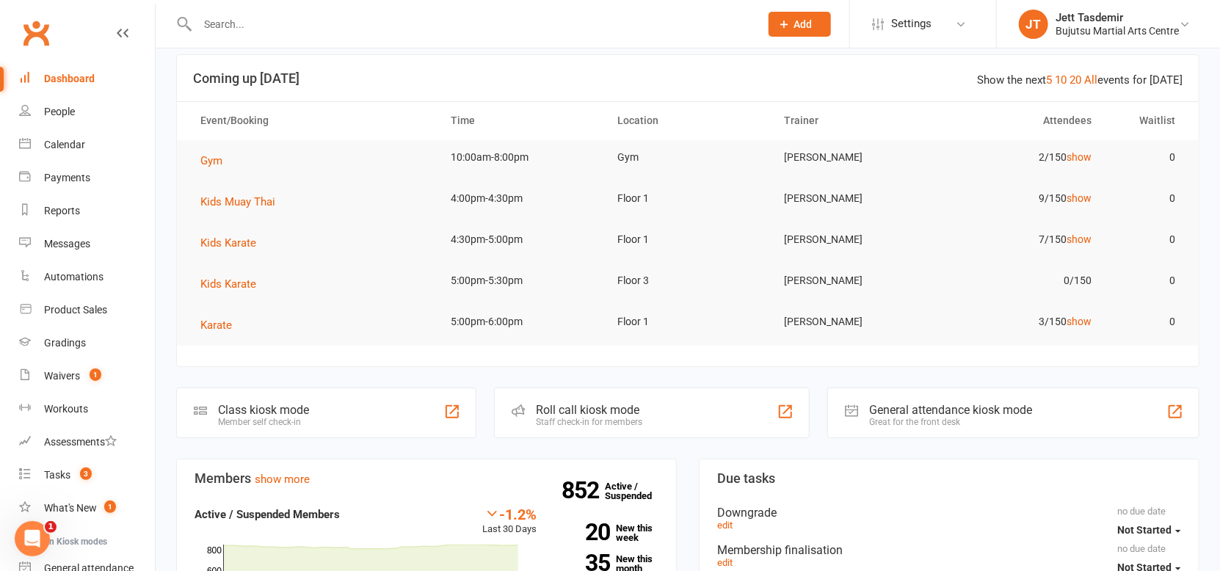
scroll to position [78, 0]
click at [32, 529] on icon "Open Intercom Messenger" at bounding box center [30, 537] width 24 height 24
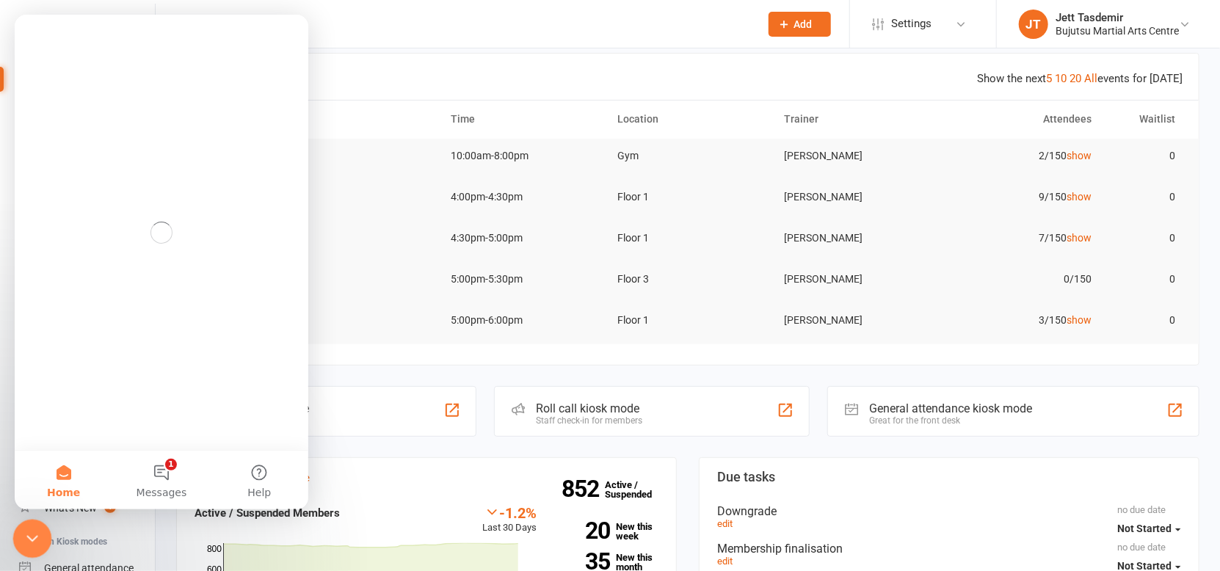
scroll to position [0, 0]
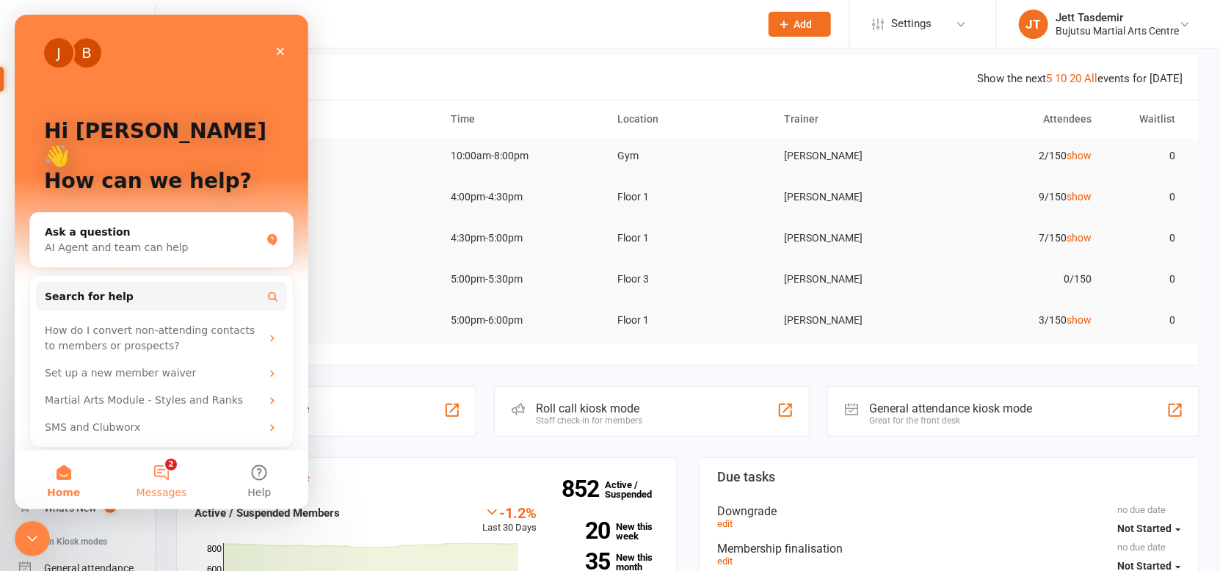
click at [173, 468] on button "2 Messages" at bounding box center [161, 480] width 98 height 59
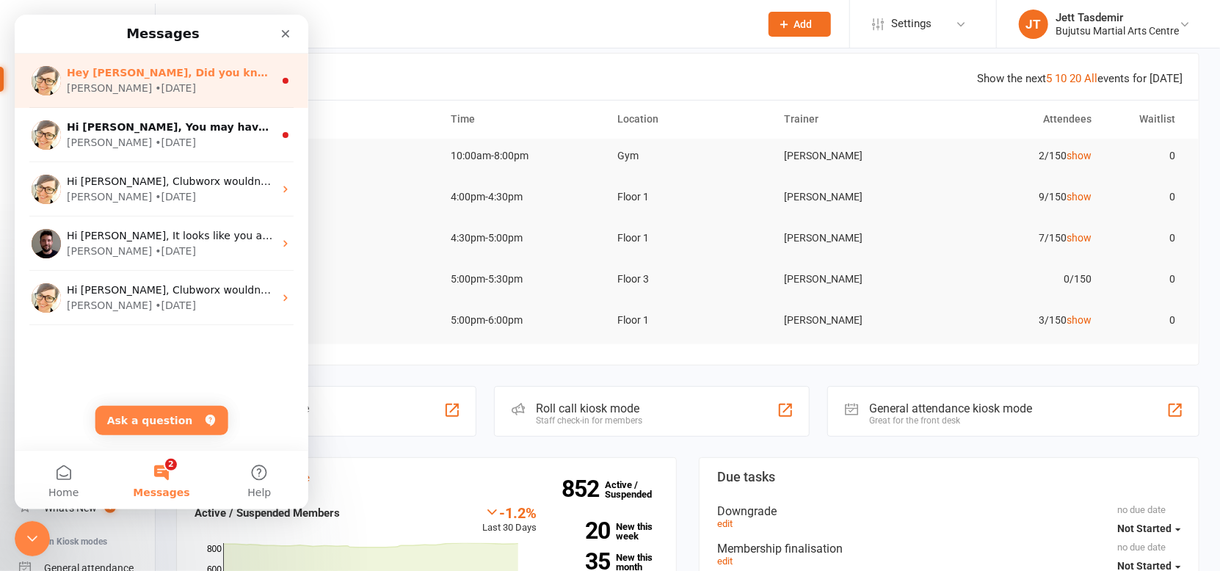
click at [155, 87] on div "• [DATE]" at bounding box center [175, 88] width 41 height 15
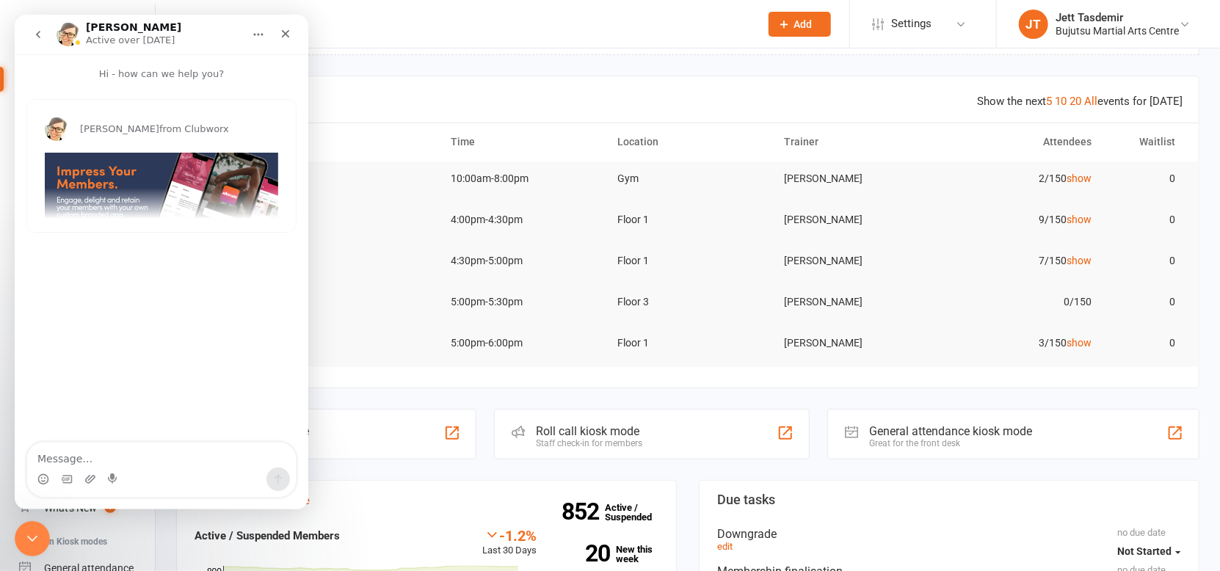
scroll to position [57, 0]
click at [39, 41] on button "go back" at bounding box center [38, 35] width 28 height 28
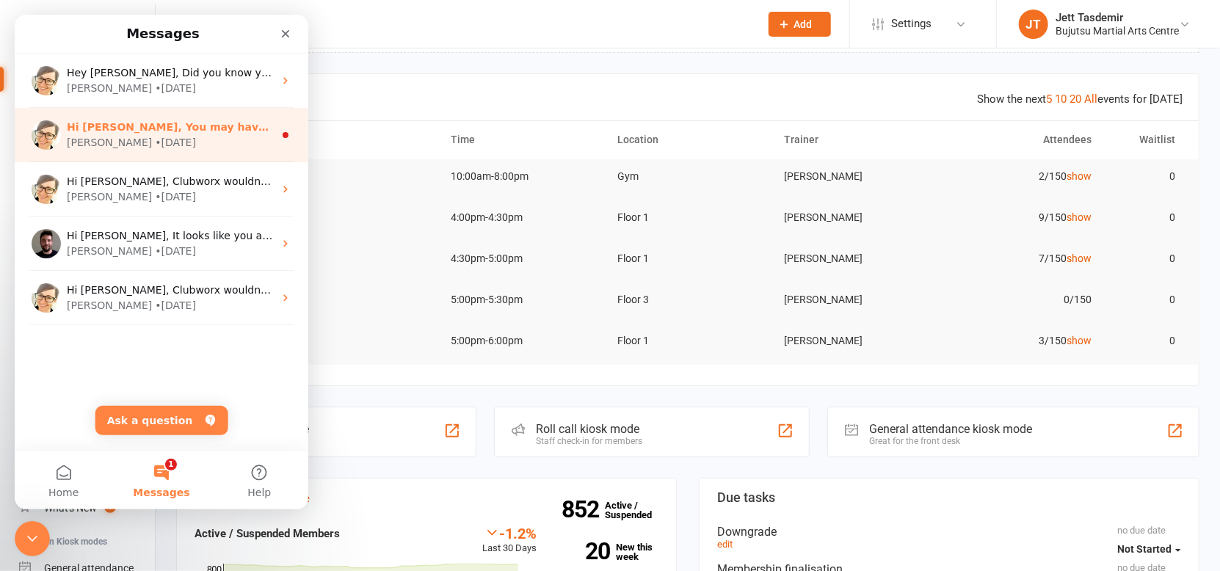
click at [280, 142] on div "Hi [PERSON_NAME], You may have heard that we’re launching a brand-new customisa…" at bounding box center [162, 135] width 294 height 54
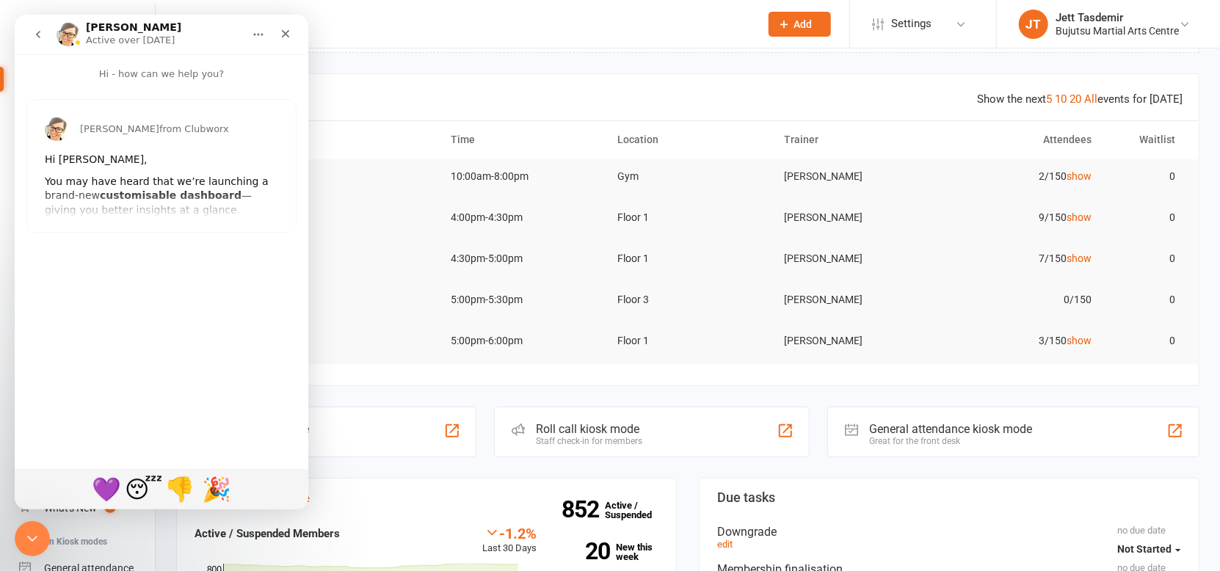
click at [37, 29] on icon "go back" at bounding box center [38, 35] width 12 height 12
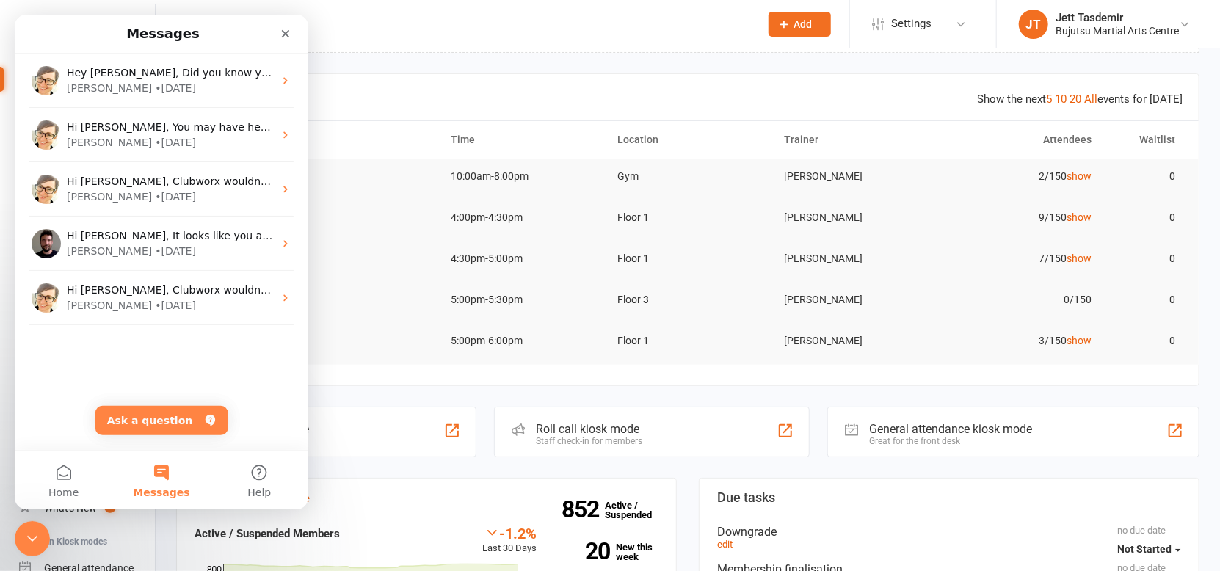
click at [273, 46] on nav "Messages" at bounding box center [162, 34] width 294 height 39
click at [290, 36] on icon "Close" at bounding box center [286, 34] width 12 height 12
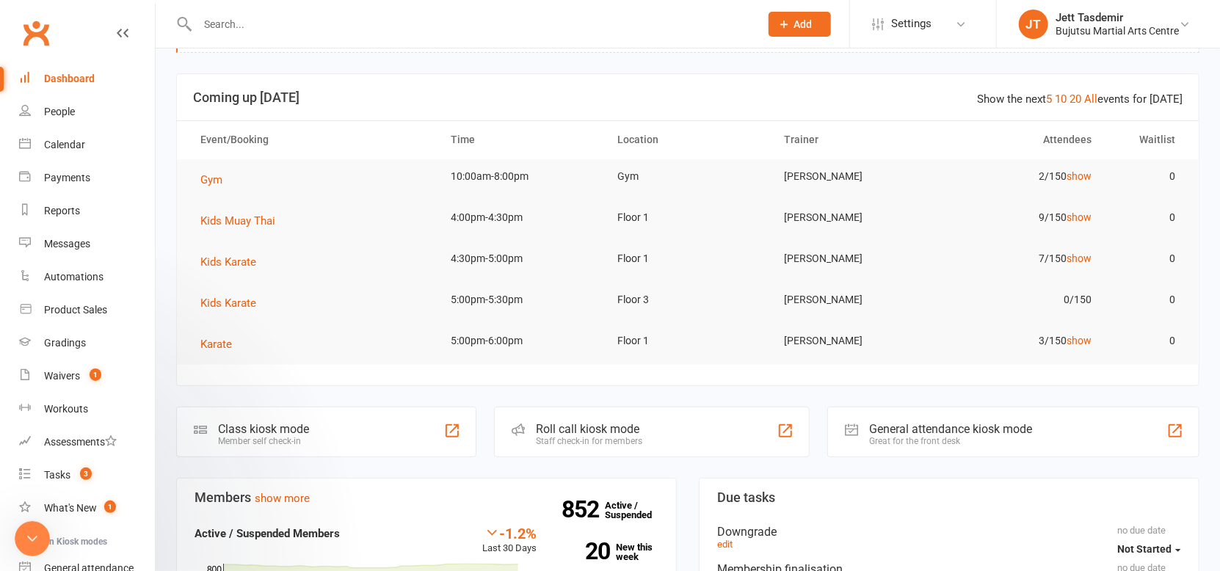
scroll to position [0, 0]
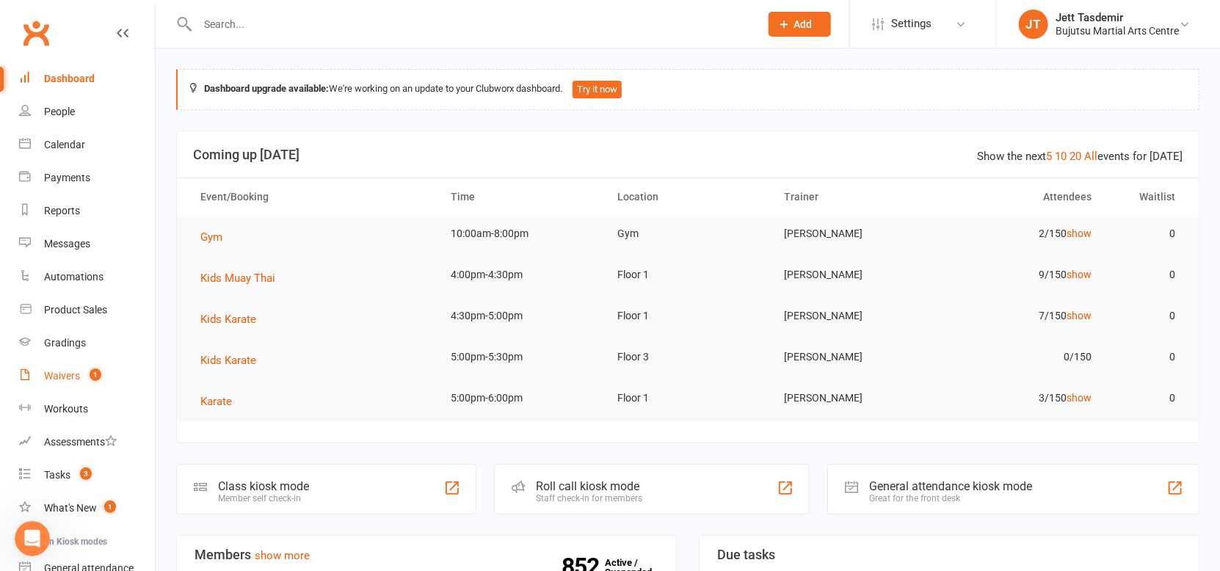
click at [73, 380] on div "Waivers" at bounding box center [62, 376] width 36 height 12
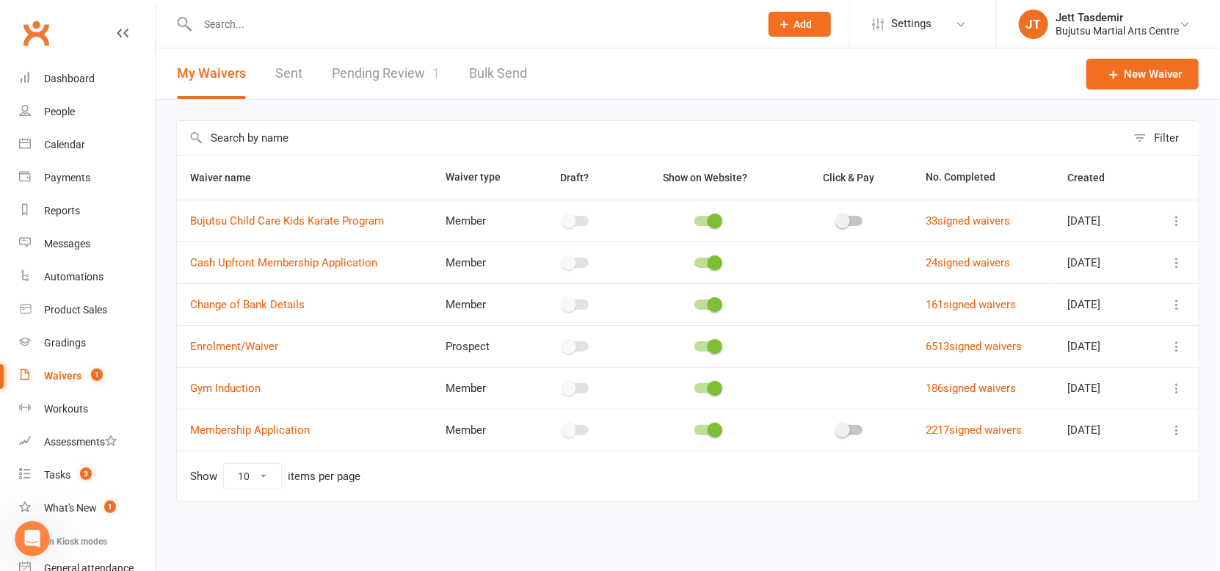
click at [399, 77] on link "Pending Review 1" at bounding box center [386, 73] width 108 height 51
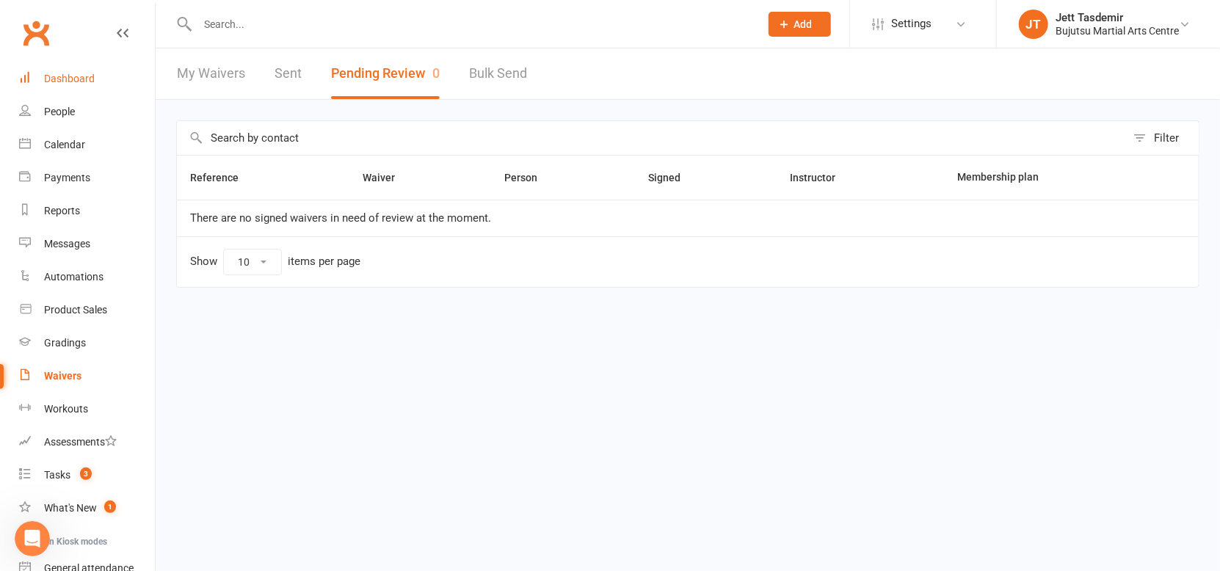
click at [88, 82] on div "Dashboard" at bounding box center [69, 79] width 51 height 12
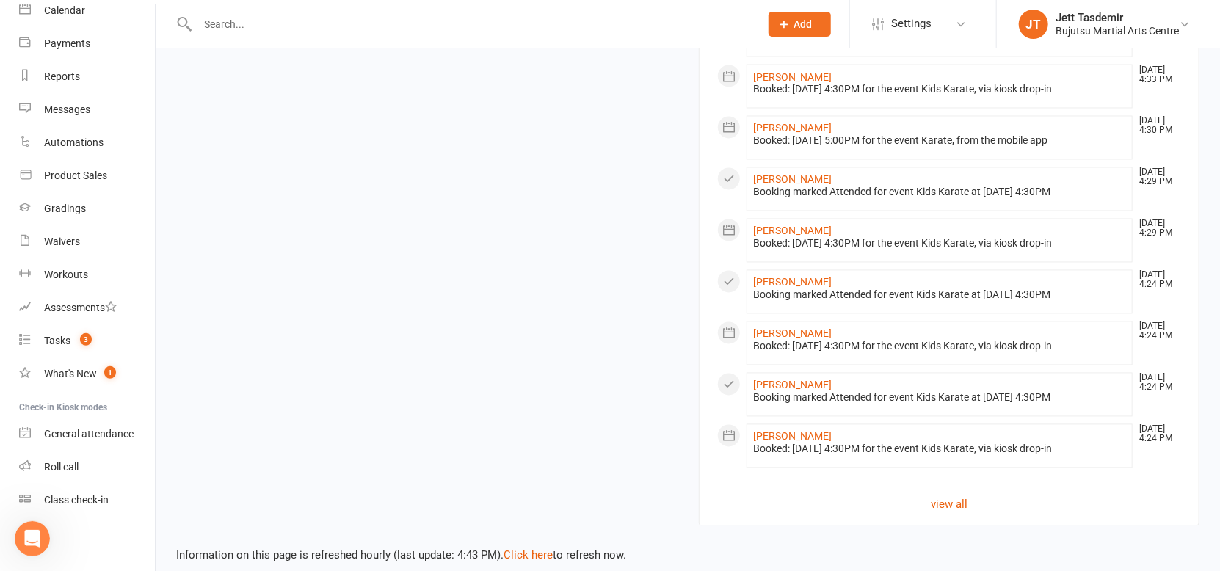
scroll to position [1455, 0]
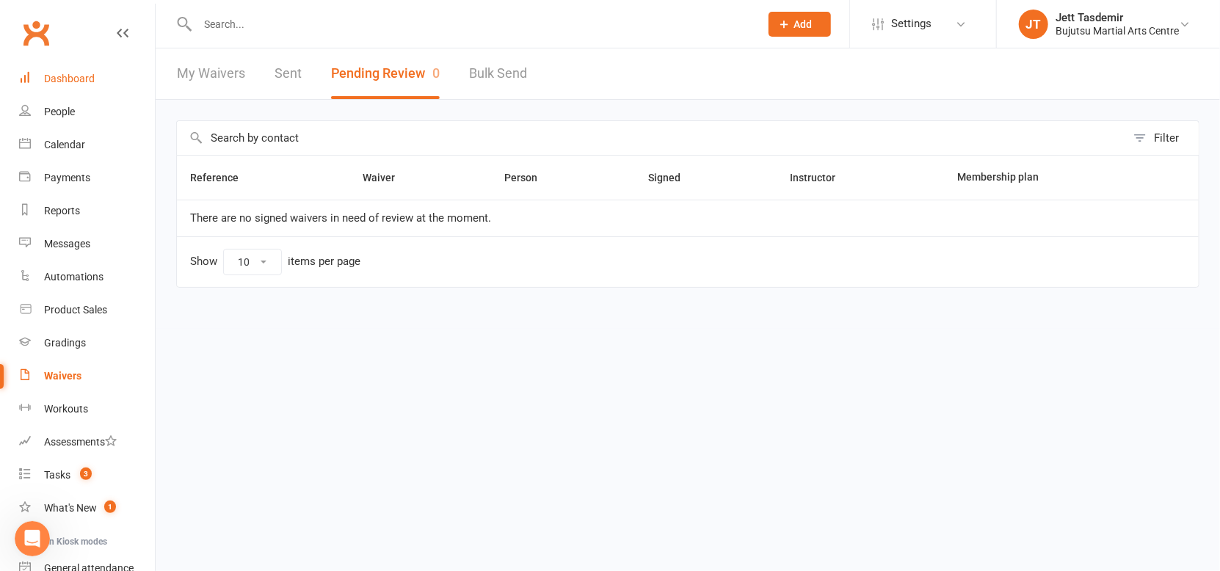
click at [118, 70] on link "Dashboard" at bounding box center [87, 78] width 136 height 33
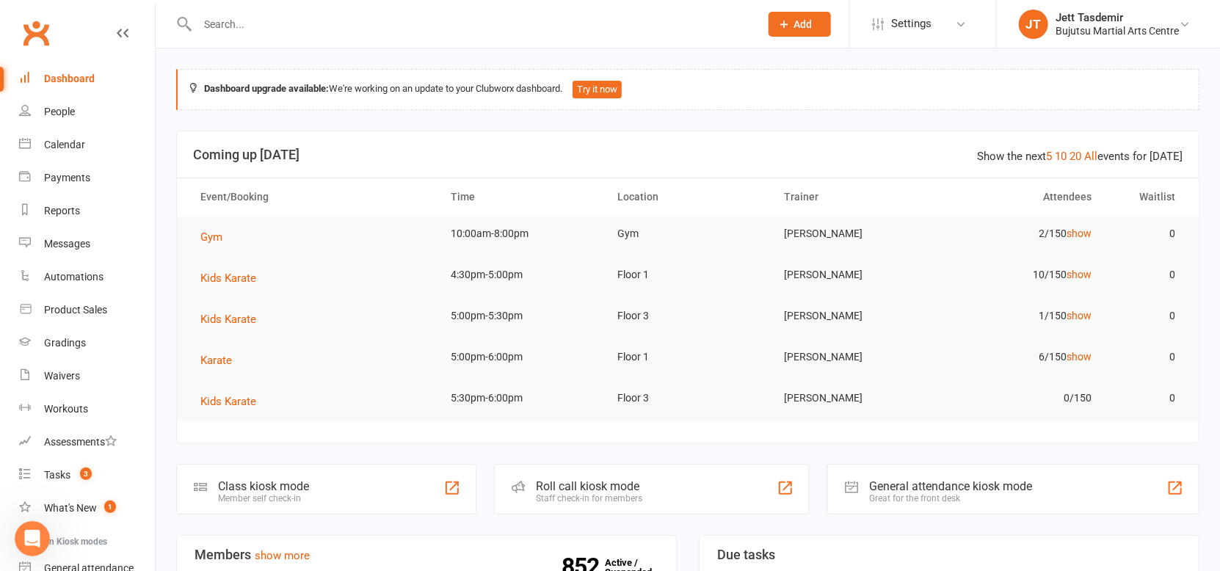
click at [333, 12] on div at bounding box center [462, 24] width 573 height 48
click at [347, 15] on input "text" at bounding box center [471, 24] width 557 height 21
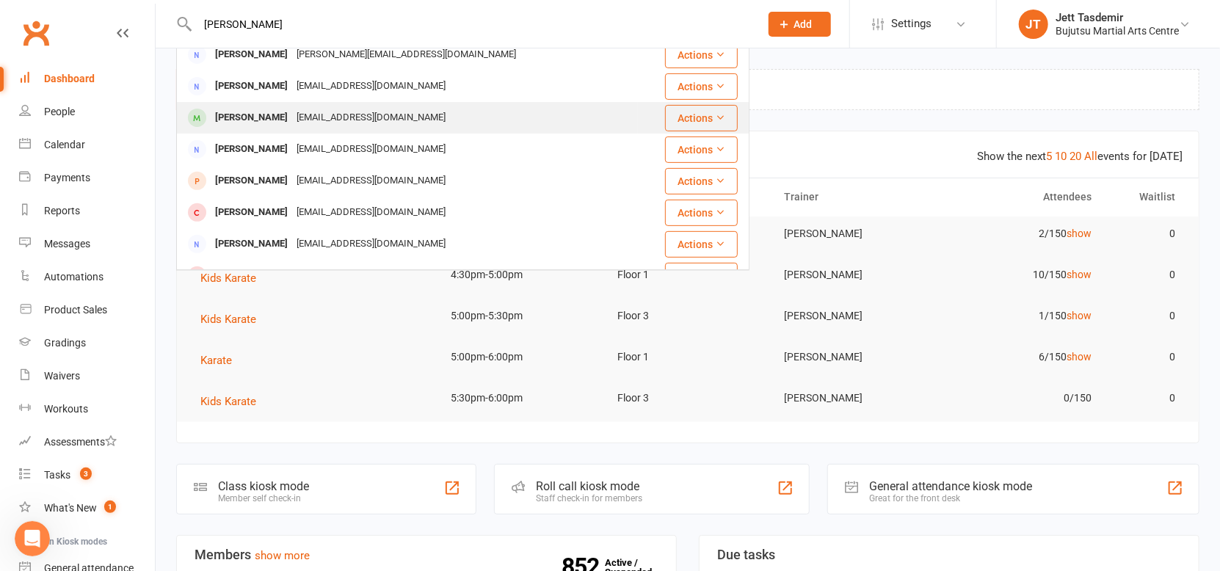
scroll to position [297, 0]
type input "[PERSON_NAME]"
click at [308, 122] on div "[EMAIL_ADDRESS][DOMAIN_NAME]" at bounding box center [371, 115] width 158 height 21
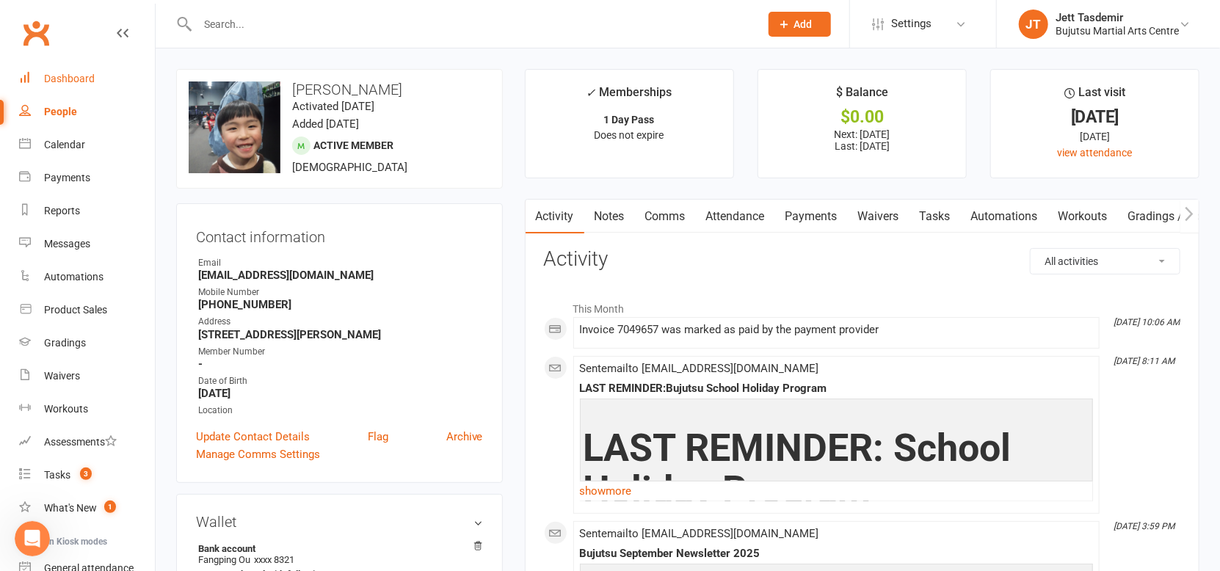
click at [95, 84] on link "Dashboard" at bounding box center [87, 78] width 136 height 33
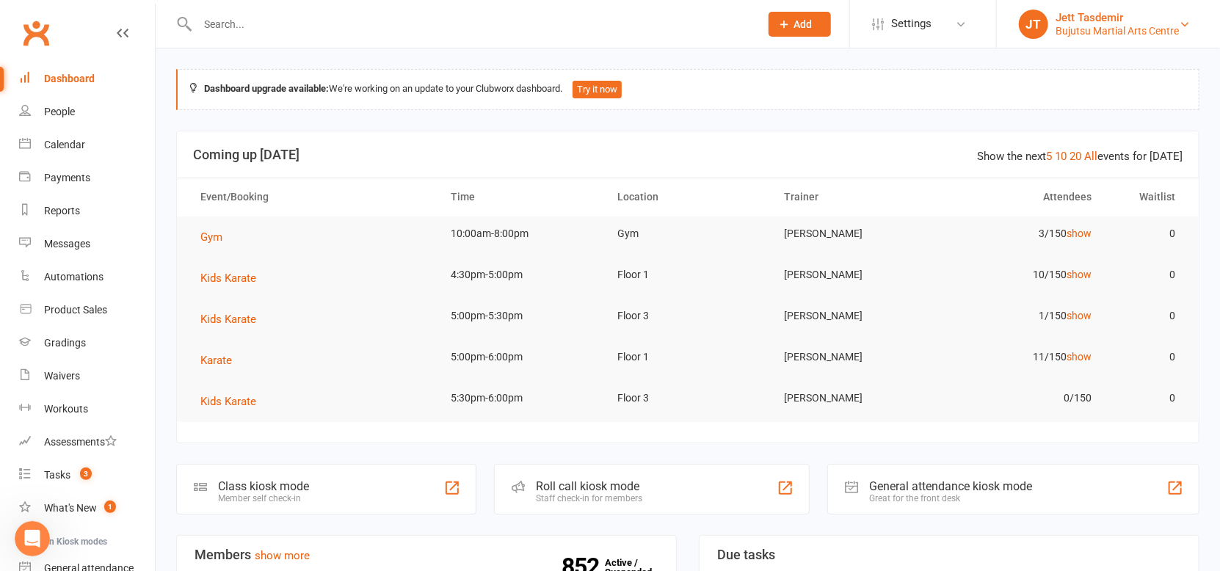
click at [1112, 30] on div "Bujutsu Martial Arts Centre" at bounding box center [1117, 30] width 123 height 13
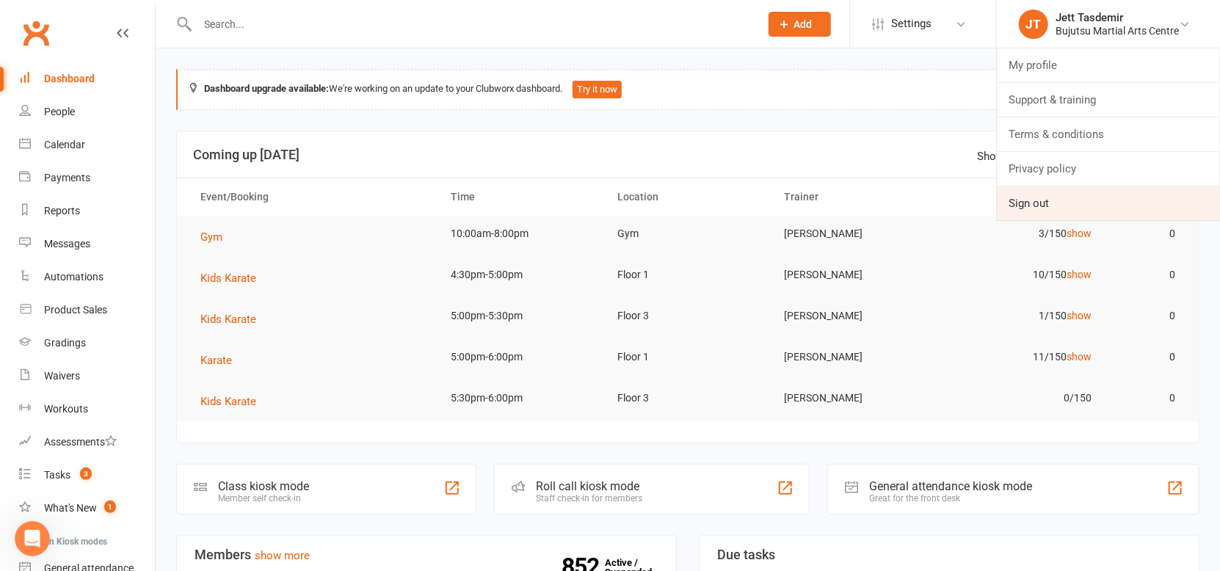
click at [1112, 212] on link "Sign out" at bounding box center [1108, 203] width 223 height 34
